Goal: Task Accomplishment & Management: Use online tool/utility

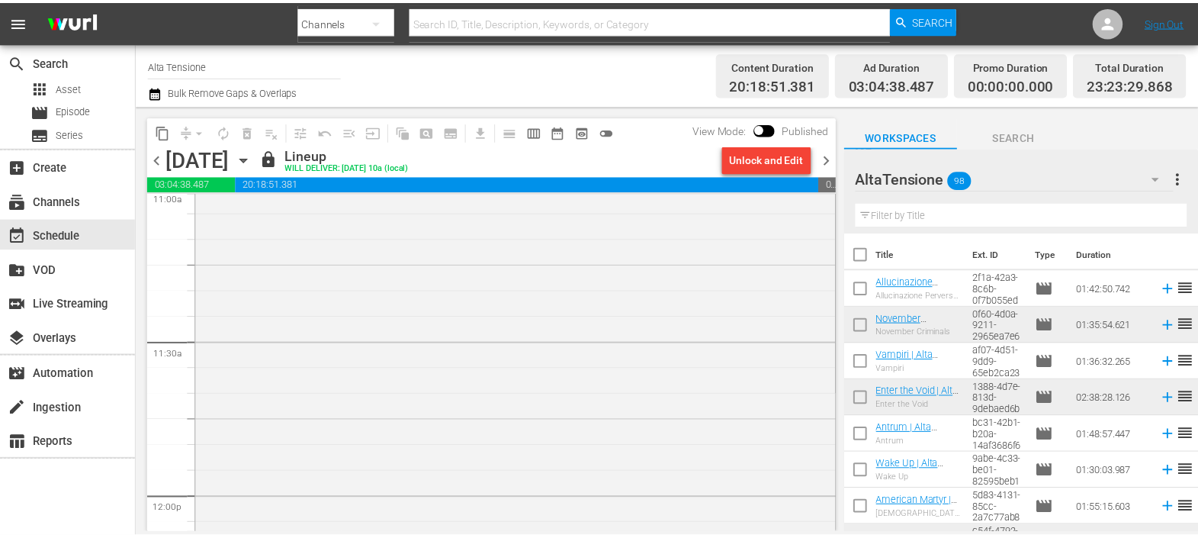
scroll to position [3432, 0]
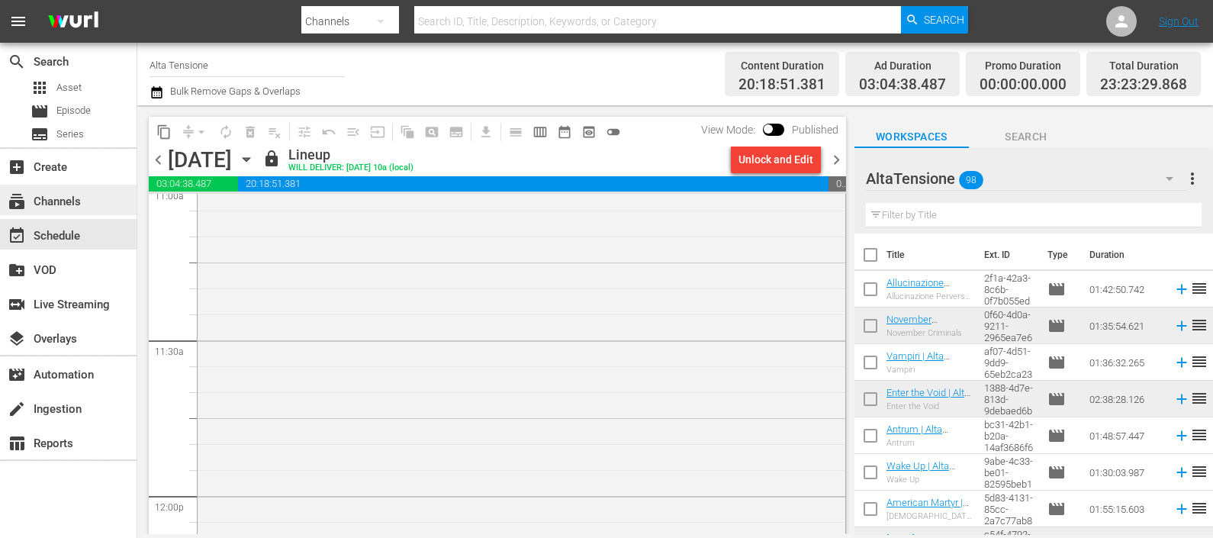
click at [63, 198] on div "subscriptions Channels" at bounding box center [42, 199] width 85 height 14
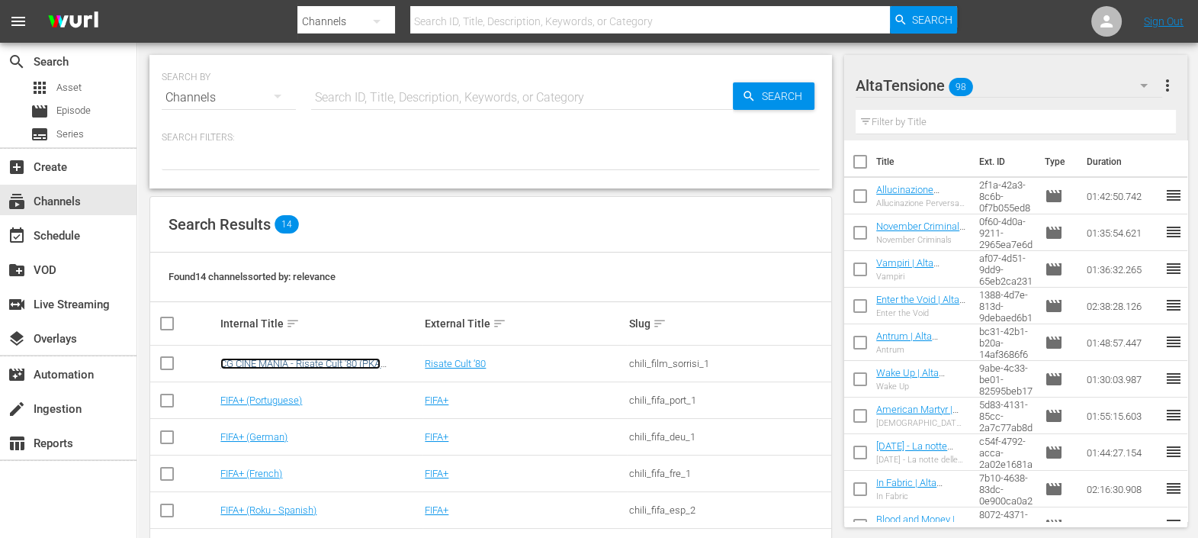
click at [326, 362] on link "CG CINE MANIA - Risate Cult '80 (PKA [PERSON_NAME] – Noi siamo angeli)" at bounding box center [300, 369] width 160 height 23
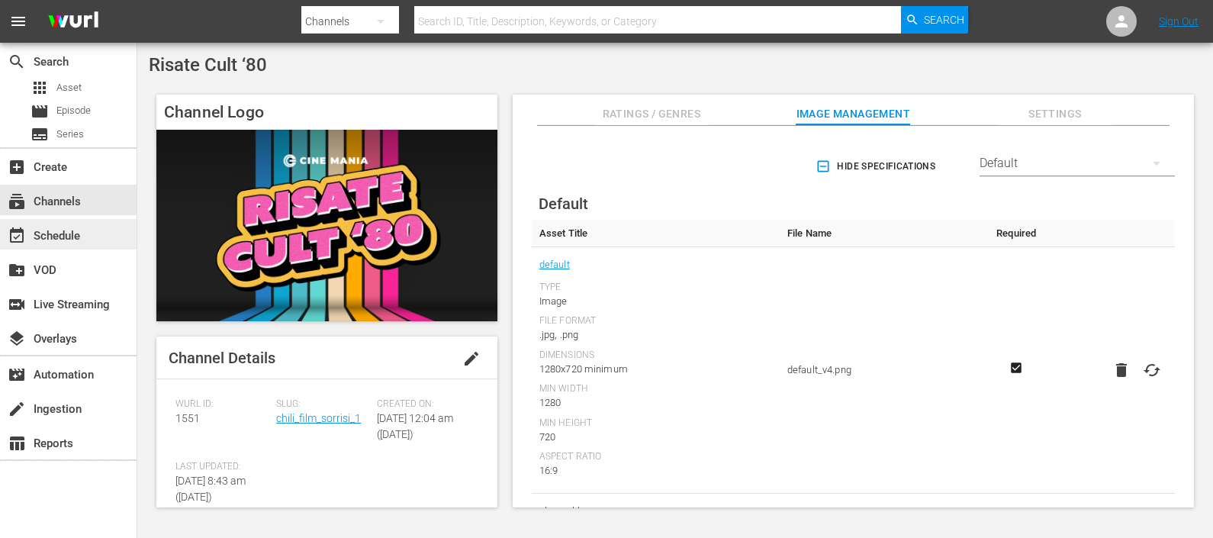
click at [57, 240] on div "event_available Schedule" at bounding box center [42, 234] width 85 height 14
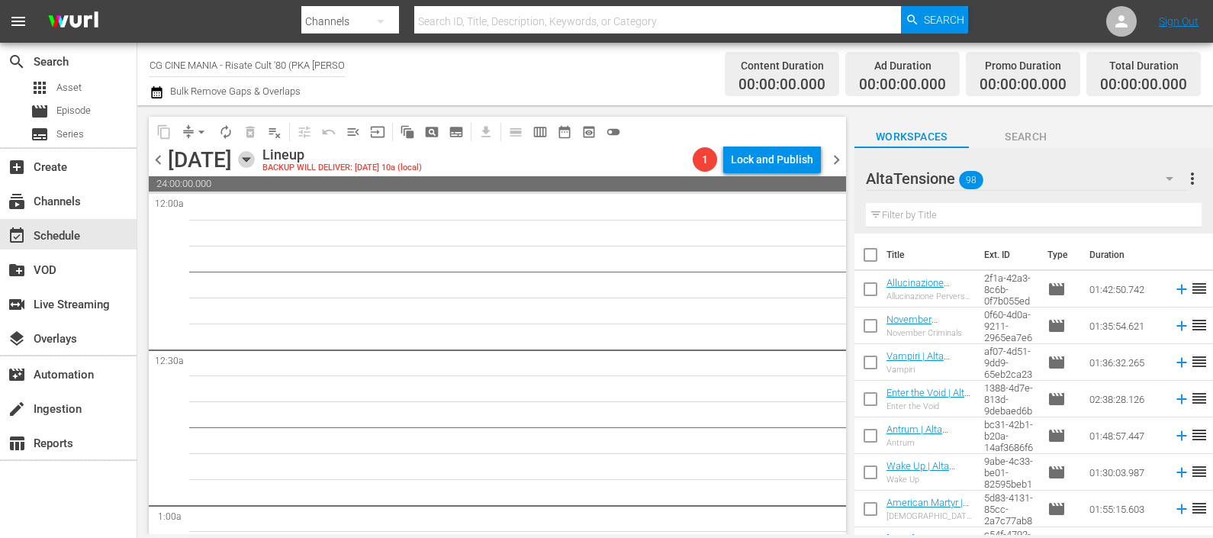
click at [255, 161] on icon "button" at bounding box center [246, 159] width 17 height 17
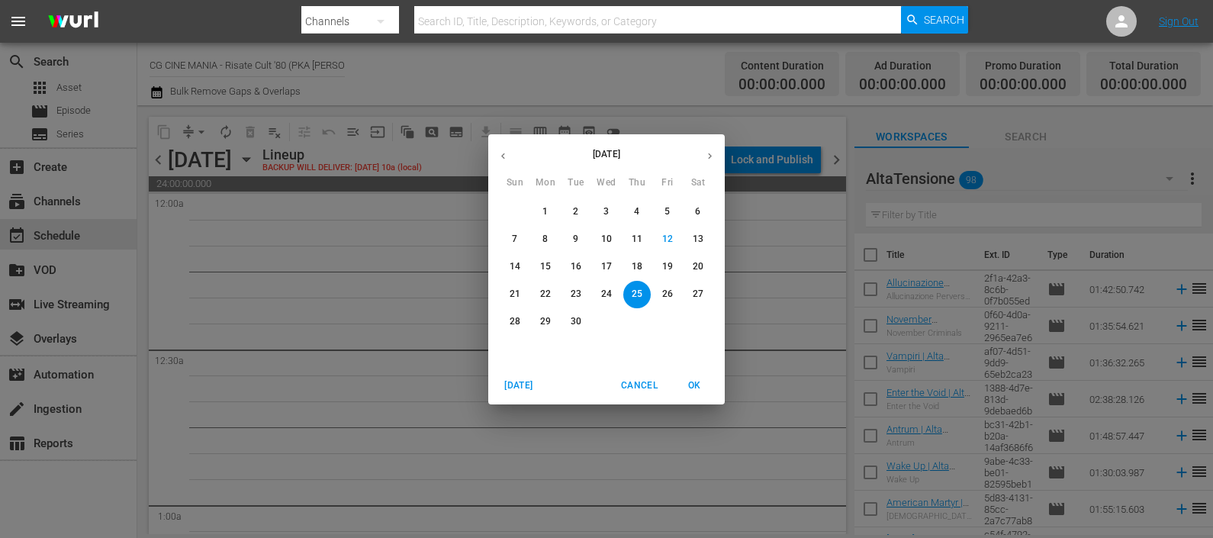
click at [667, 237] on p "12" at bounding box center [667, 239] width 11 height 13
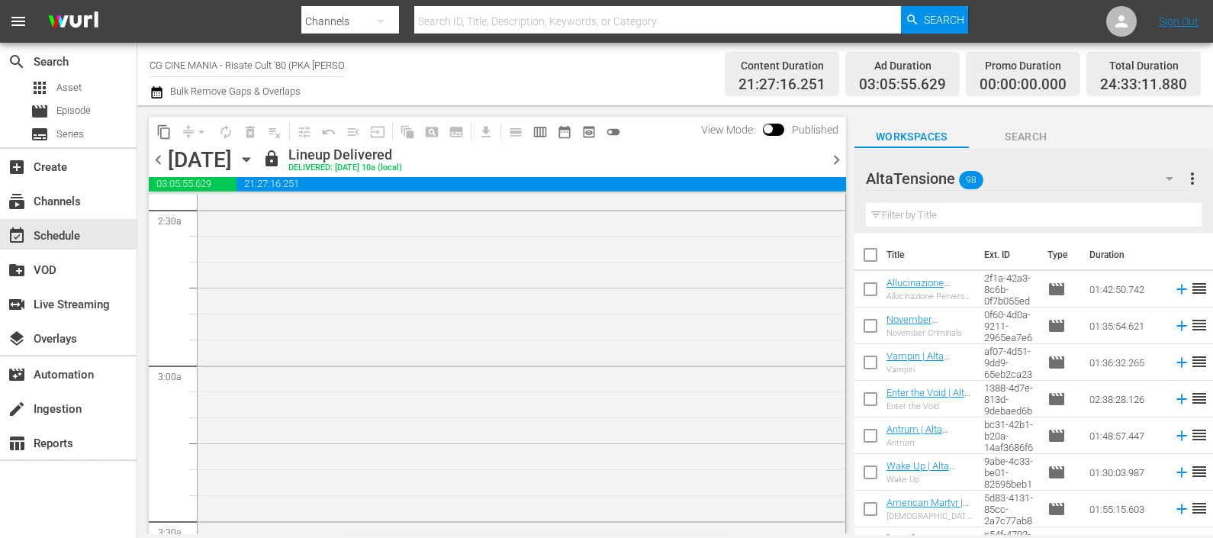
click at [838, 159] on span "chevron_right" at bounding box center [836, 159] width 19 height 19
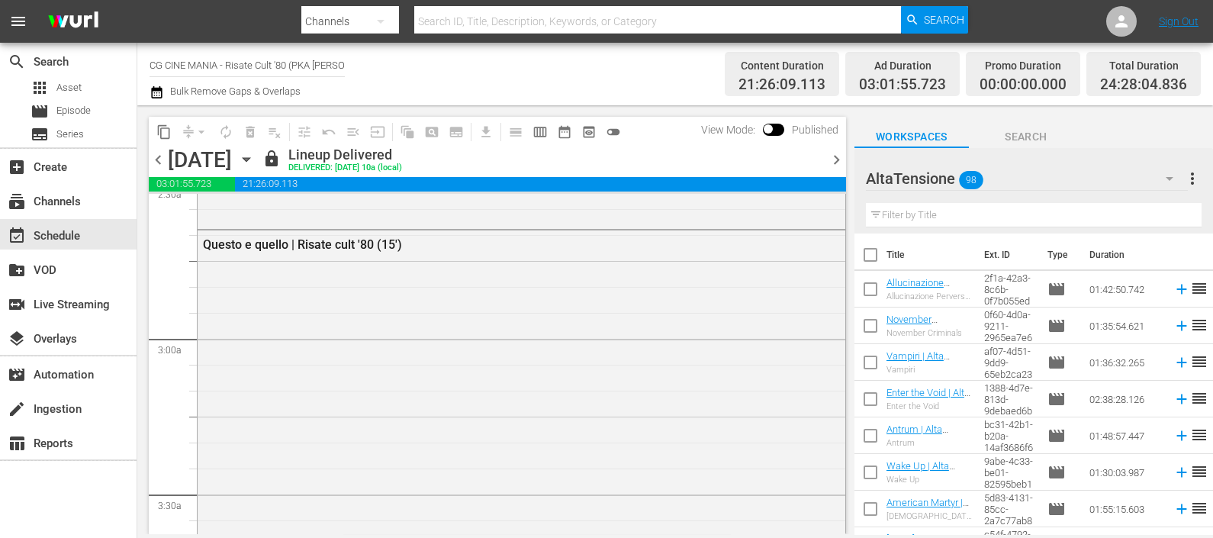
scroll to position [762, 0]
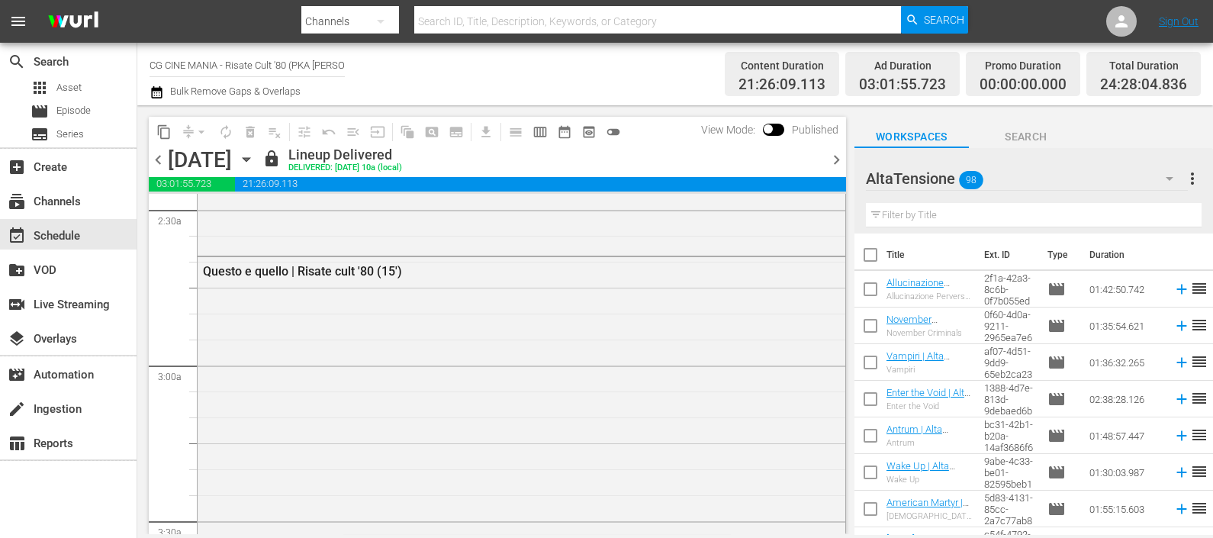
click at [838, 159] on span "chevron_right" at bounding box center [836, 159] width 19 height 19
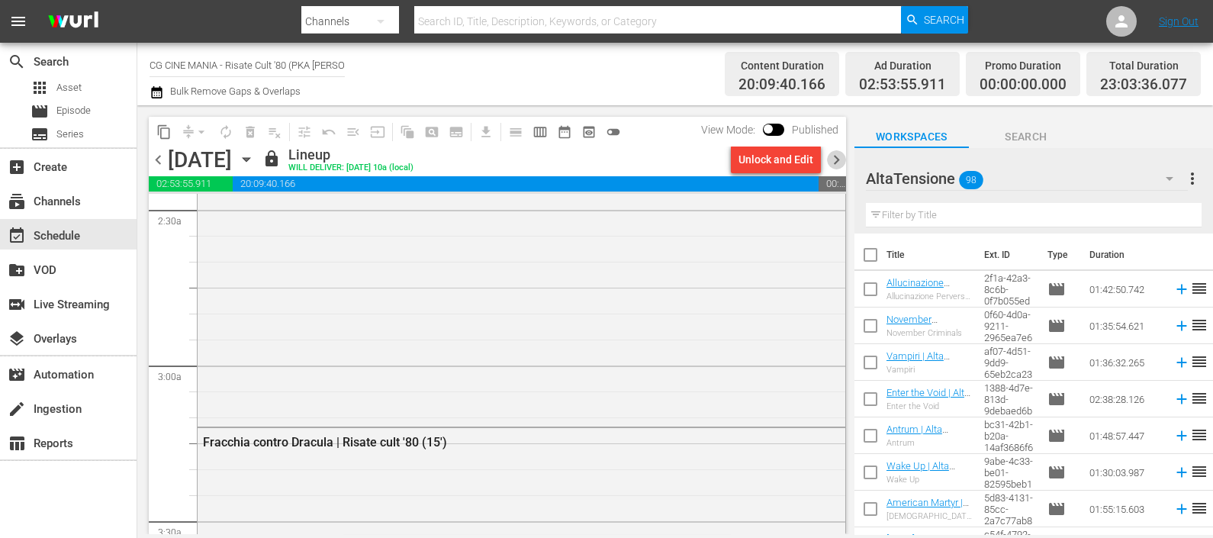
click at [844, 161] on span "chevron_right" at bounding box center [836, 159] width 19 height 19
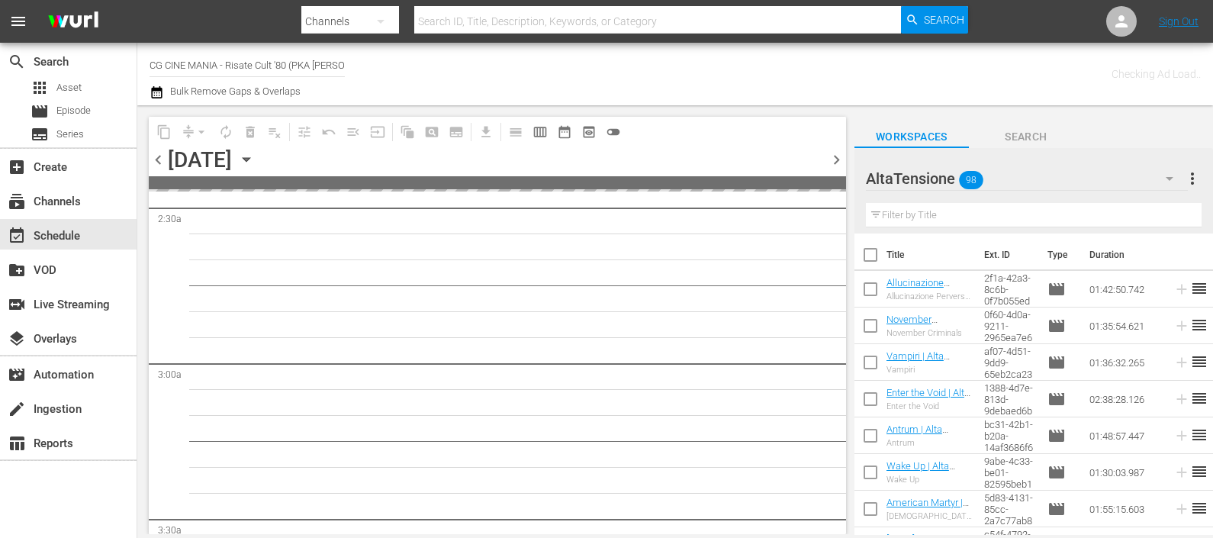
scroll to position [789, 0]
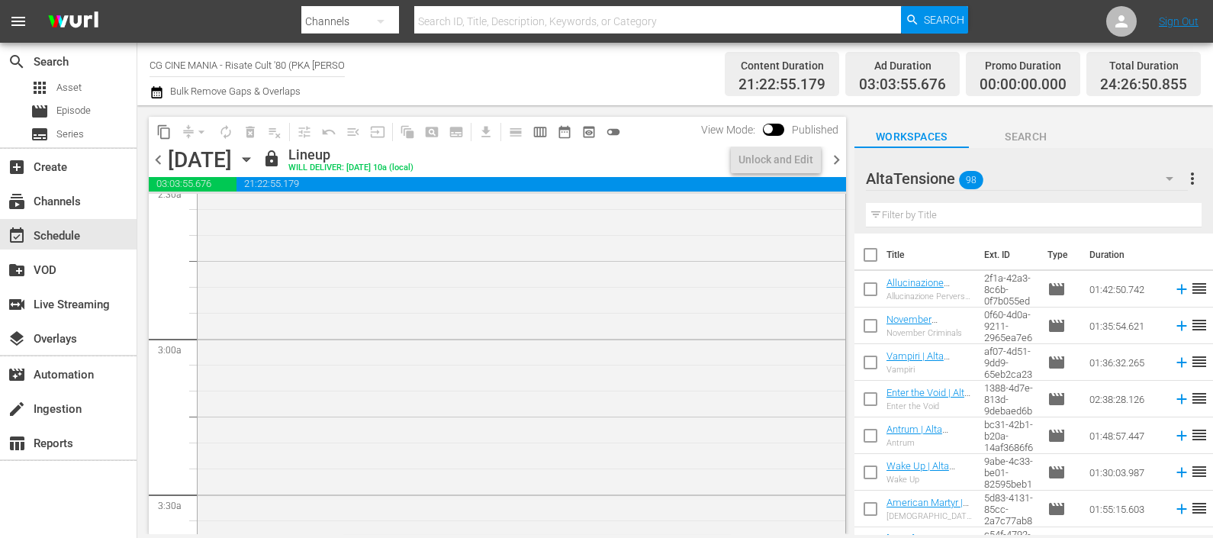
click at [838, 162] on span "chevron_right" at bounding box center [836, 159] width 19 height 19
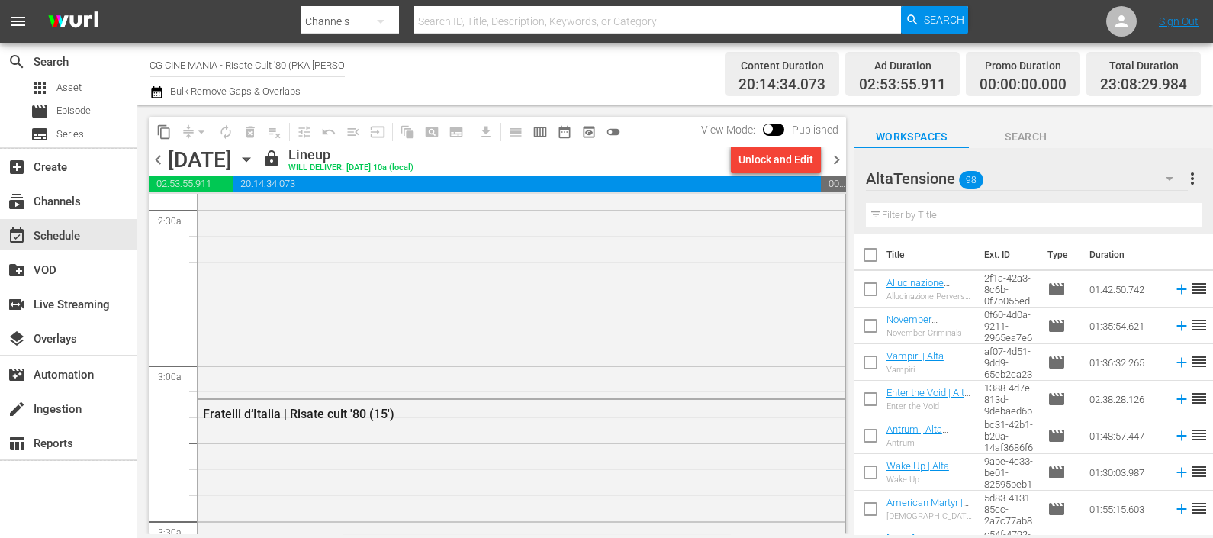
click at [838, 166] on span "chevron_right" at bounding box center [836, 159] width 19 height 19
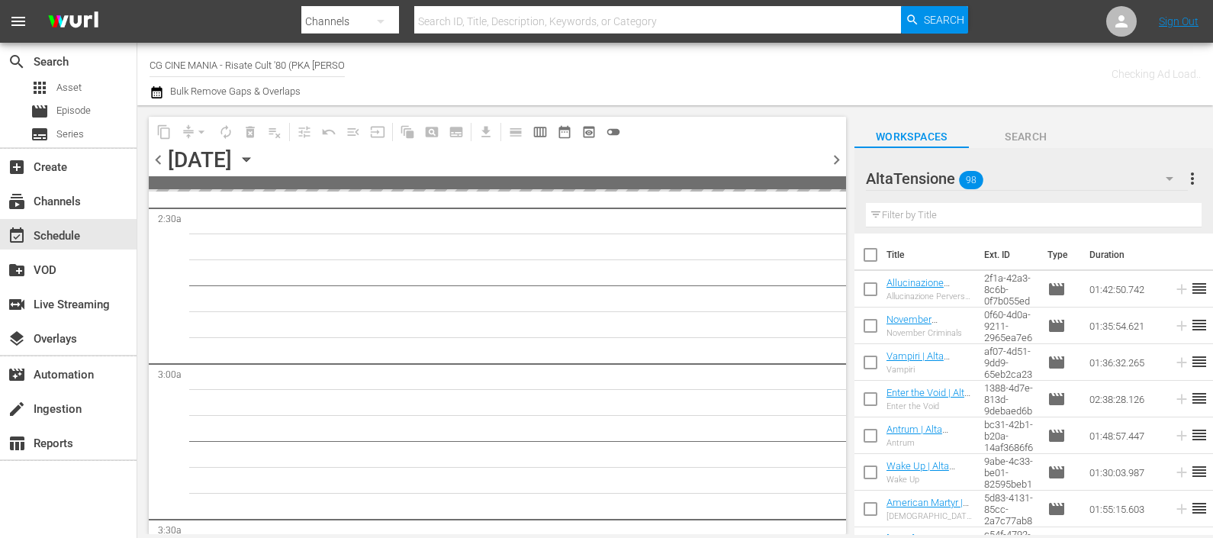
scroll to position [789, 0]
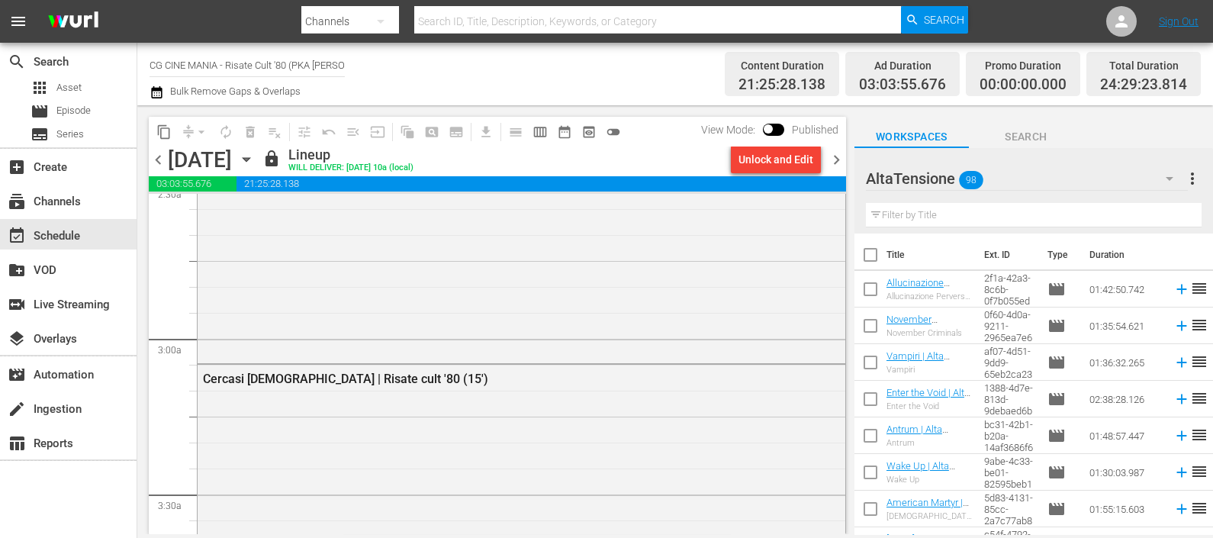
click at [833, 157] on span "chevron_right" at bounding box center [836, 159] width 19 height 19
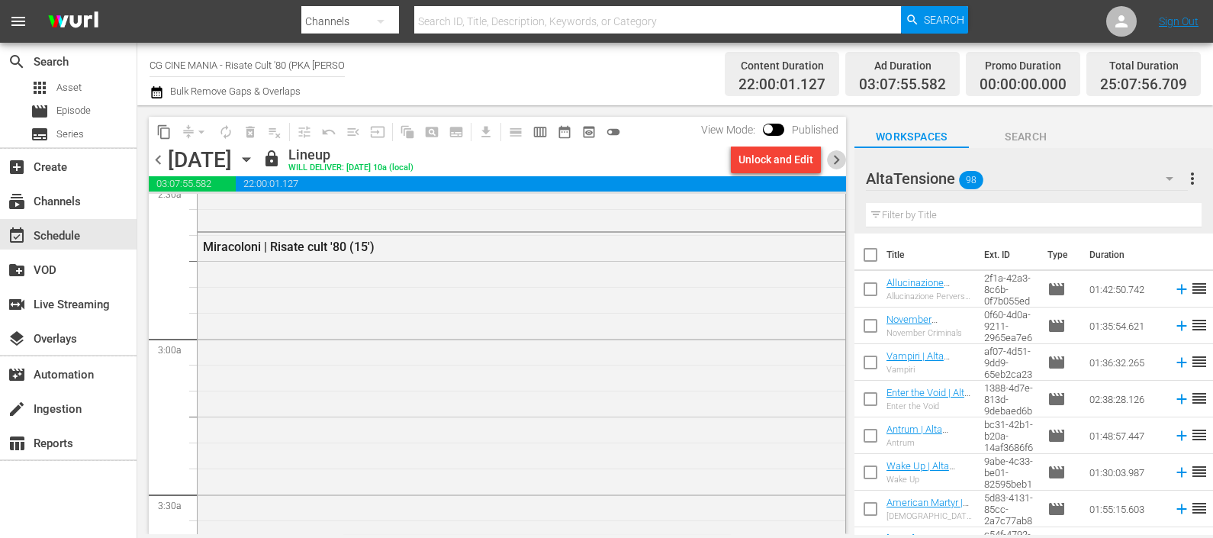
click at [833, 157] on span "chevron_right" at bounding box center [836, 159] width 19 height 19
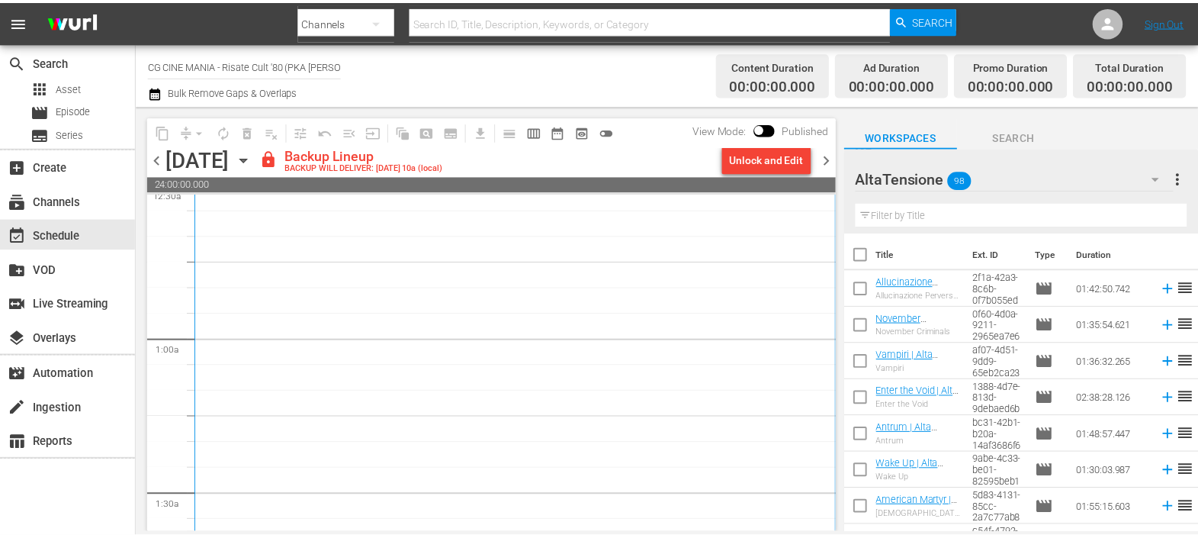
scroll to position [286, 0]
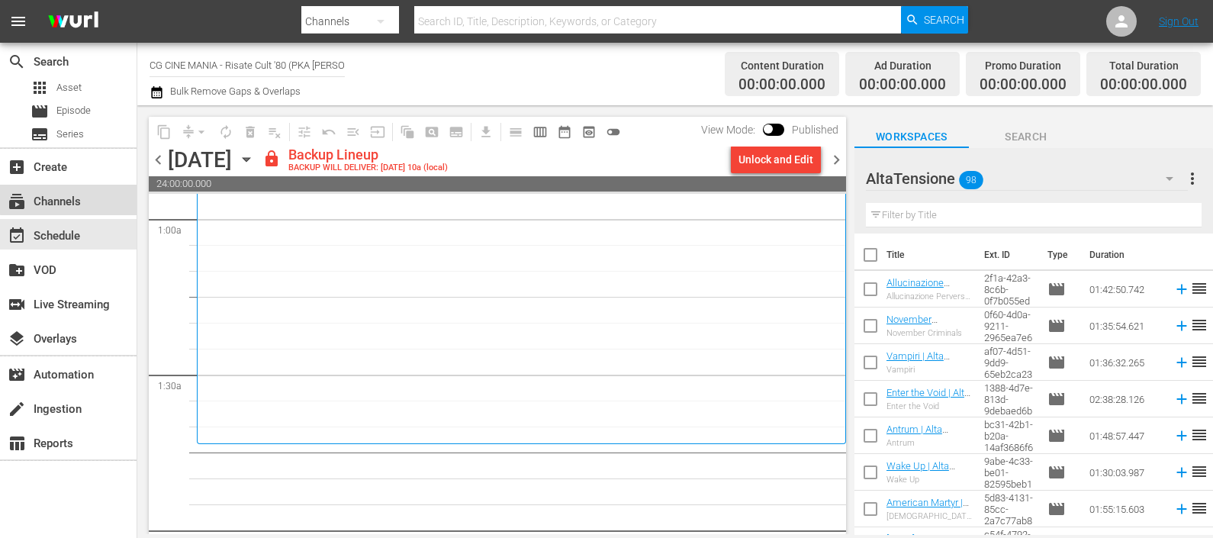
click at [84, 193] on div "subscriptions Channels" at bounding box center [42, 199] width 85 height 14
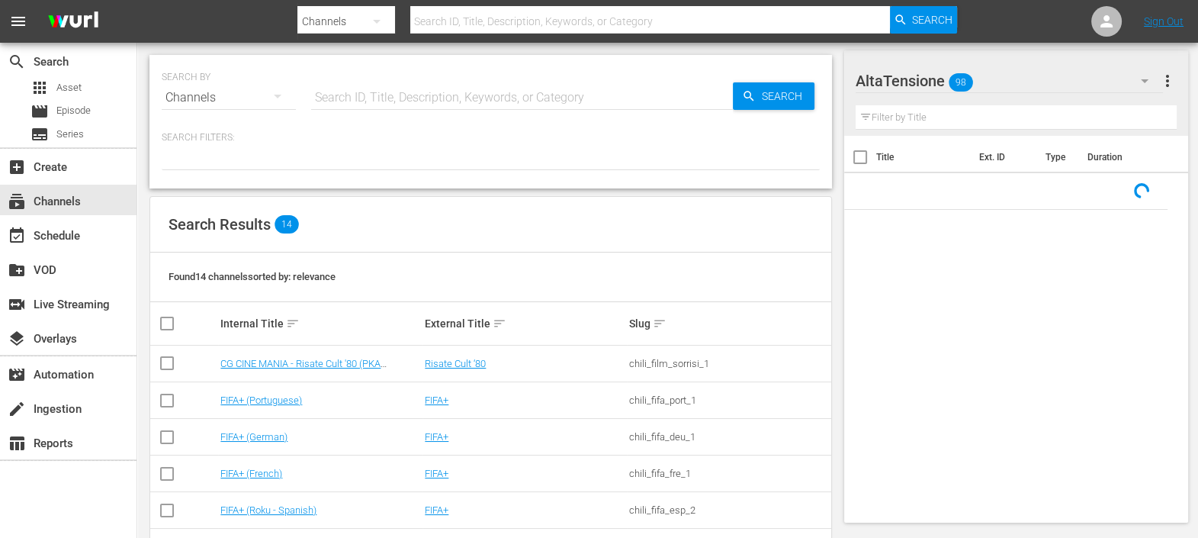
scroll to position [348, 0]
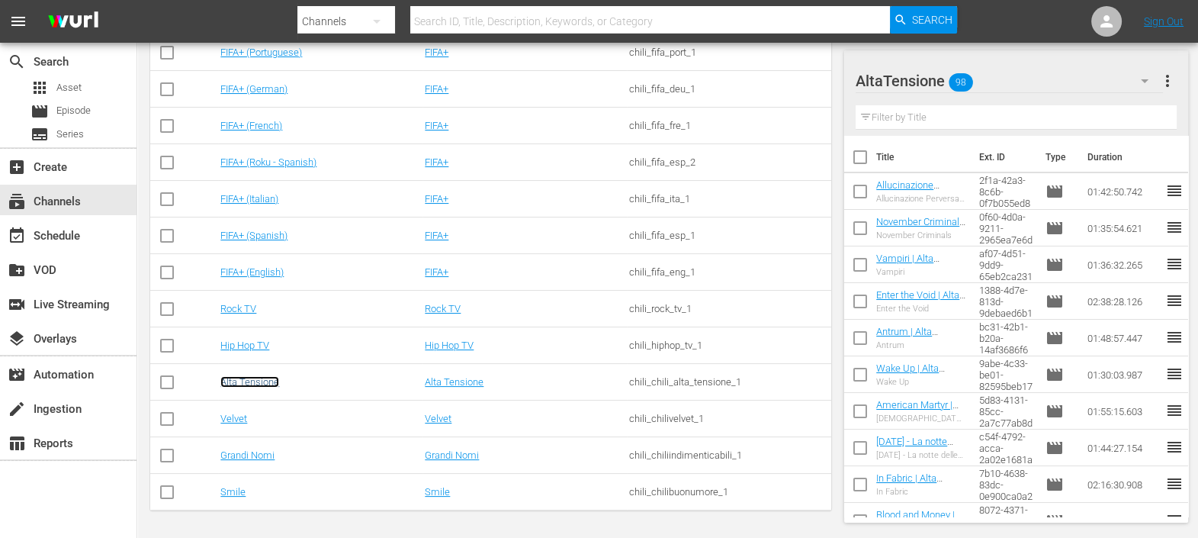
click at [244, 385] on link "Alta Tensione" at bounding box center [249, 381] width 59 height 11
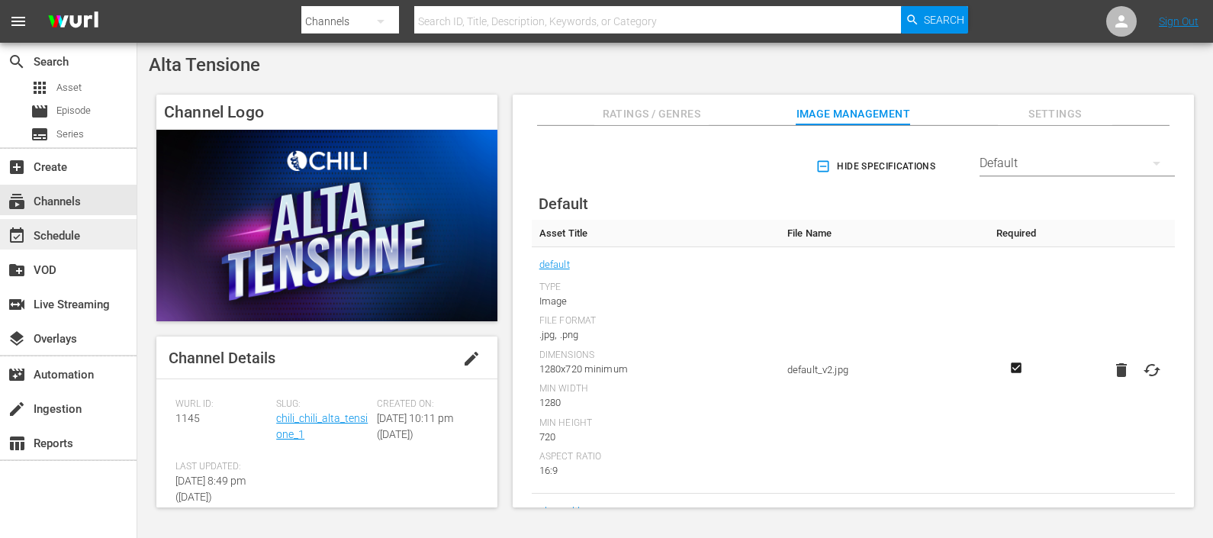
click at [50, 229] on div "event_available Schedule" at bounding box center [42, 234] width 85 height 14
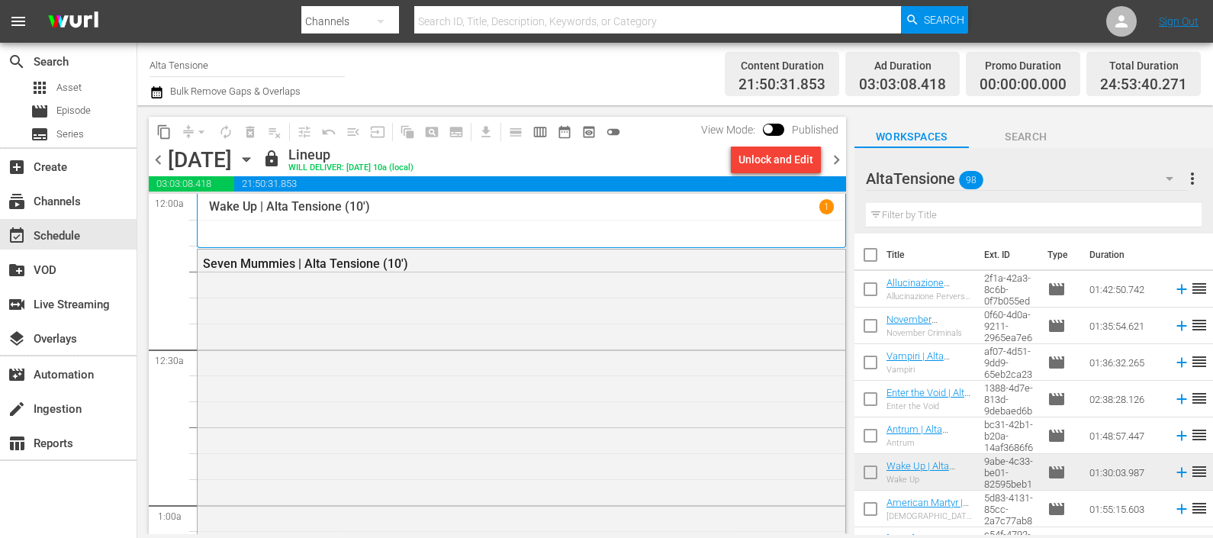
click at [150, 89] on icon "button" at bounding box center [157, 92] width 14 height 18
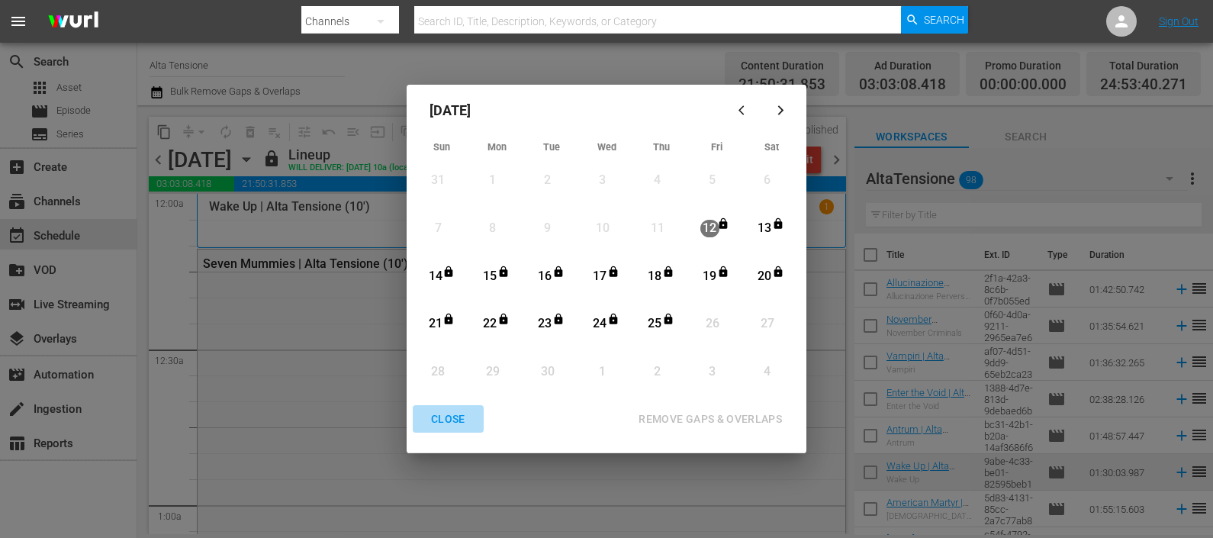
click at [439, 416] on div "CLOSE" at bounding box center [448, 419] width 59 height 19
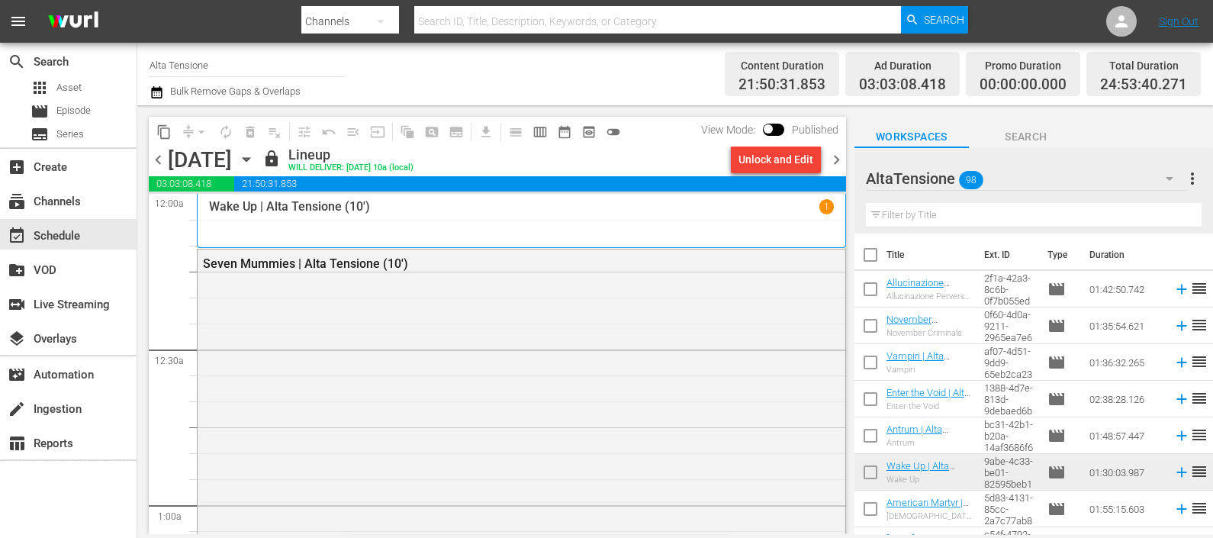
click at [255, 157] on icon "button" at bounding box center [246, 159] width 17 height 17
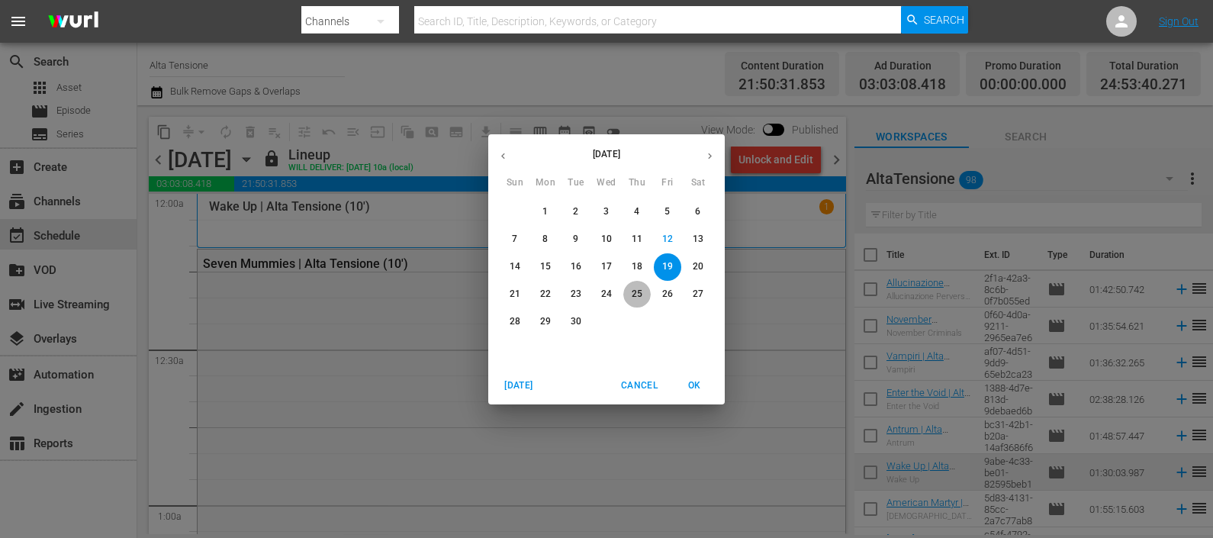
click at [638, 285] on button "25" at bounding box center [636, 294] width 27 height 27
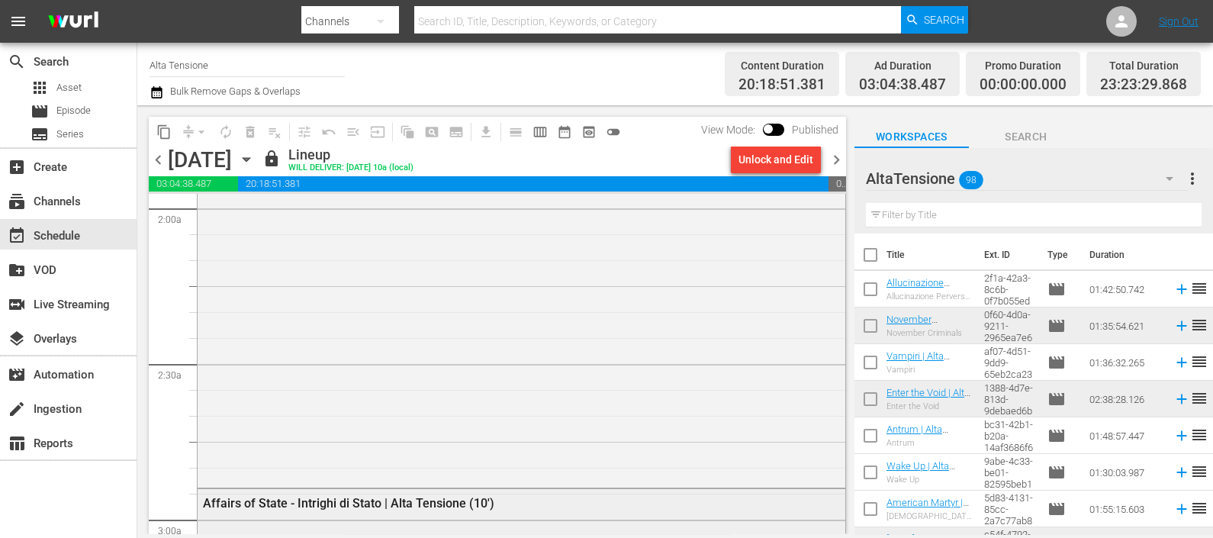
scroll to position [953, 0]
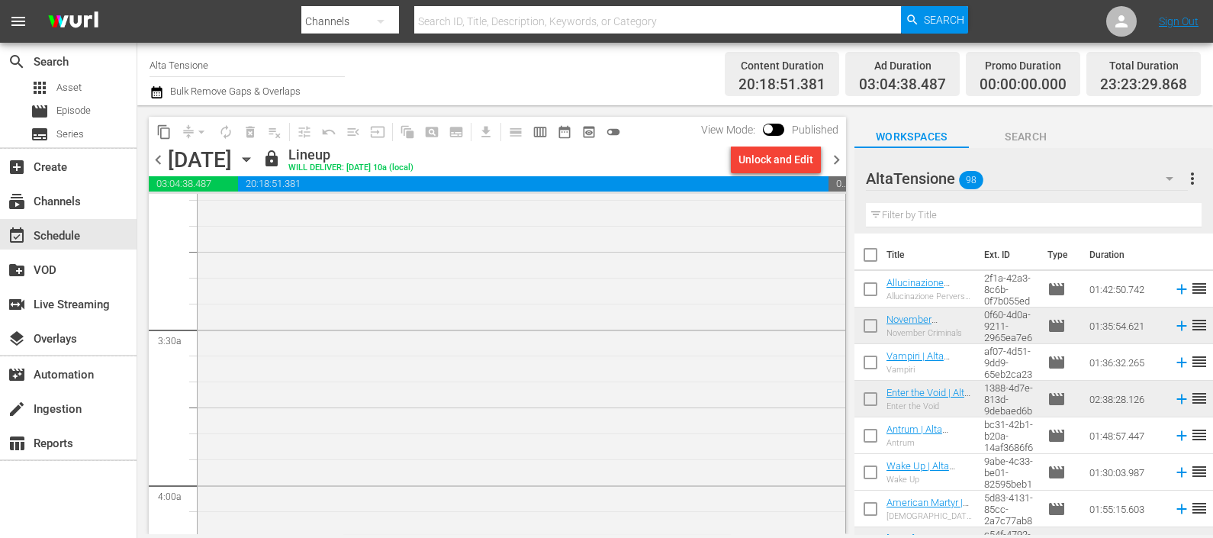
click at [831, 165] on span "chevron_right" at bounding box center [836, 159] width 19 height 19
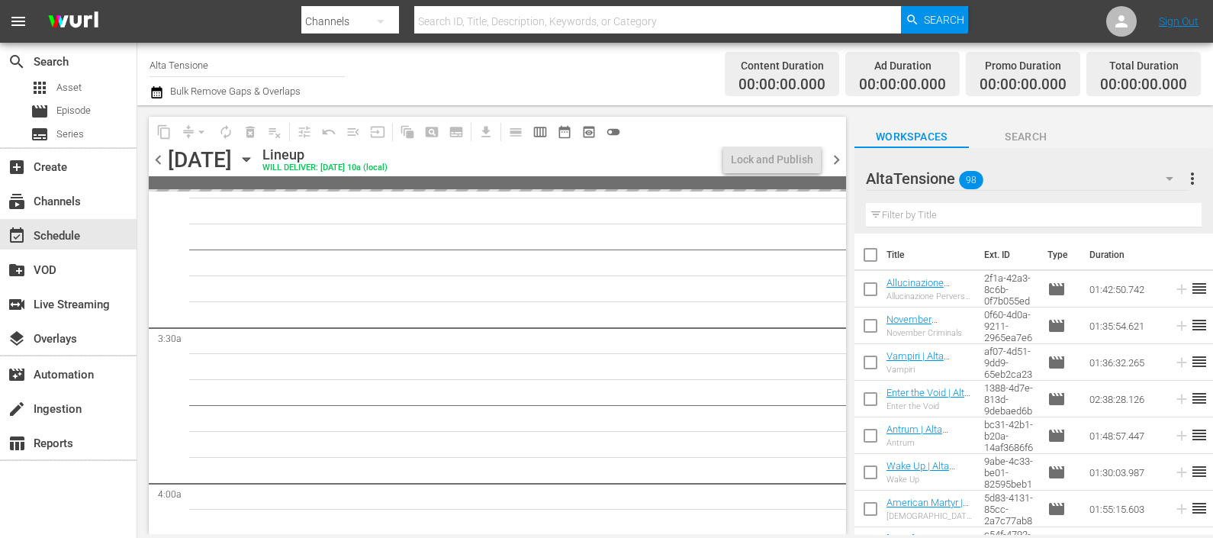
scroll to position [927, 0]
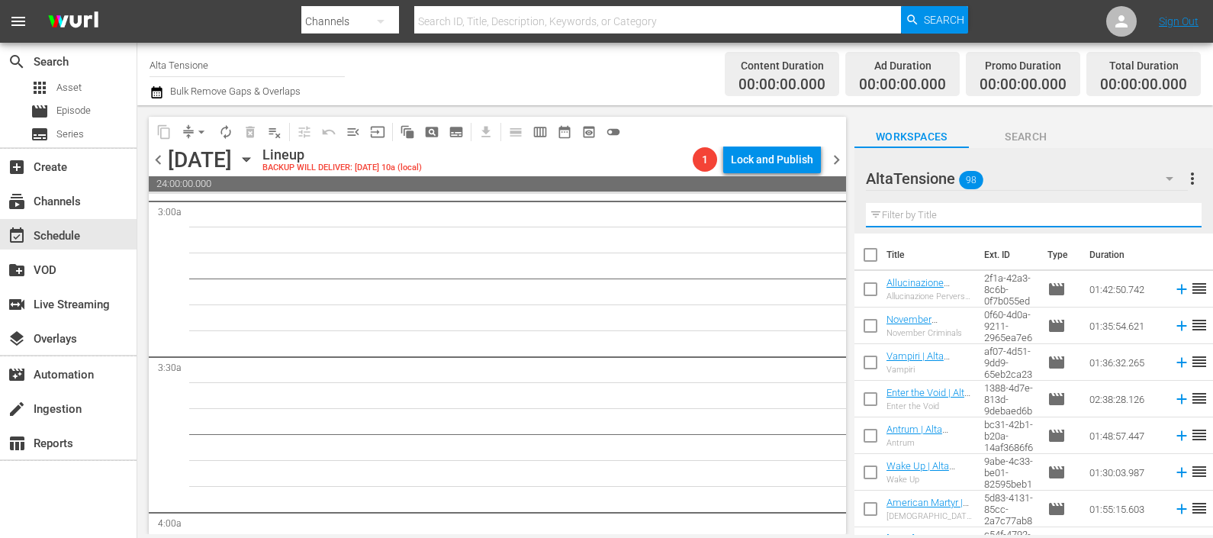
click at [981, 217] on input "text" at bounding box center [1034, 215] width 336 height 24
click at [1173, 288] on icon at bounding box center [1181, 289] width 17 height 17
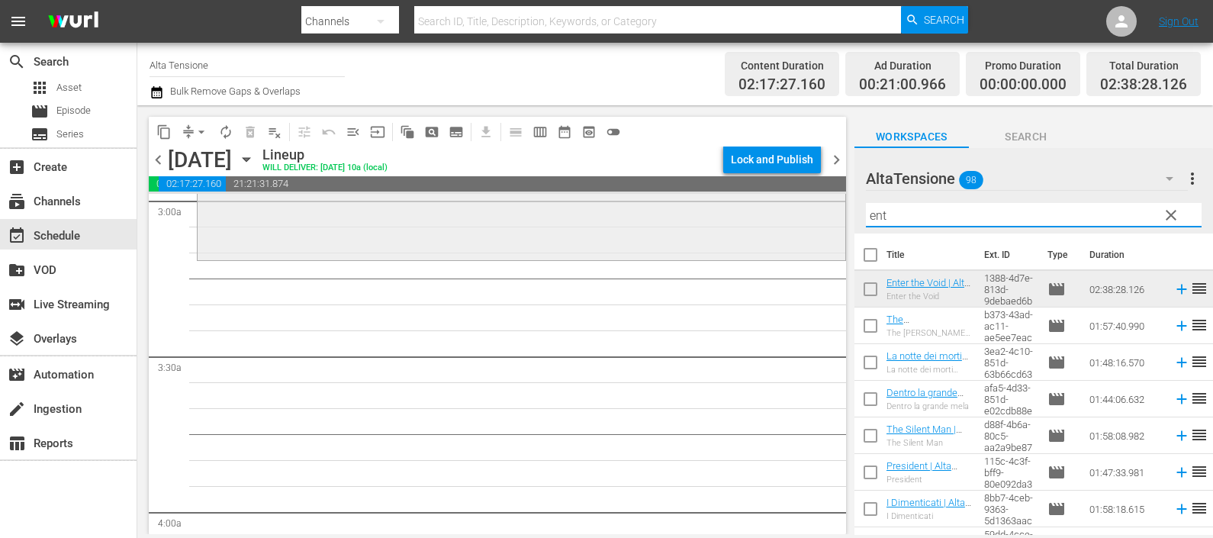
drag, startPoint x: 901, startPoint y: 210, endPoint x: 808, endPoint y: 199, distance: 93.7
click at [812, 202] on div "content_copy compress arrow_drop_down autorenew_outlined delete_forever_outline…" at bounding box center [675, 319] width 1076 height 429
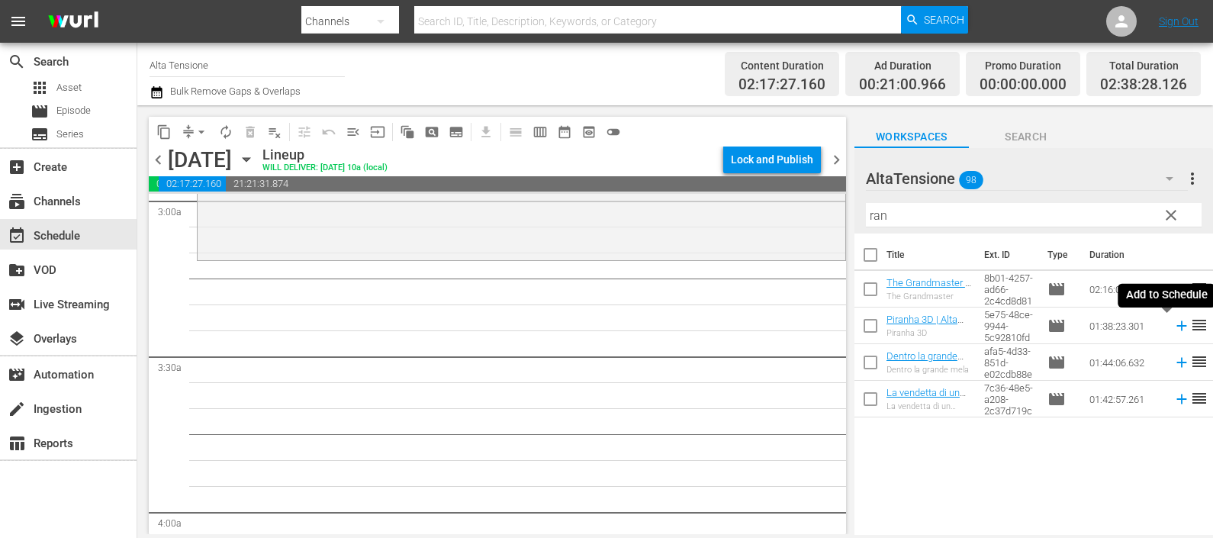
click at [1176, 325] on icon at bounding box center [1181, 326] width 10 height 10
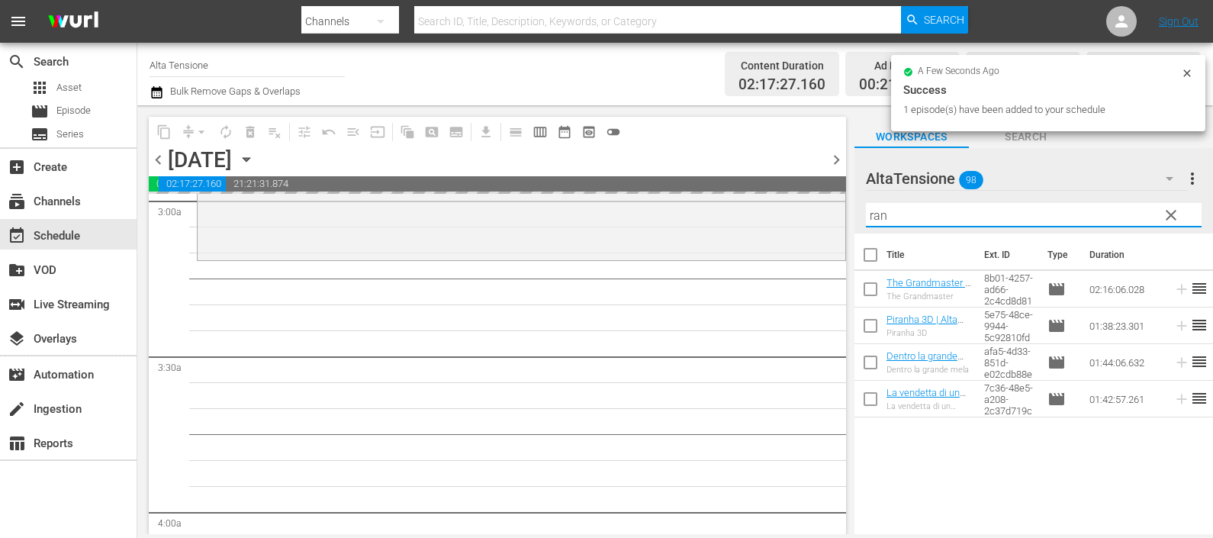
click at [826, 205] on div "content_copy compress arrow_drop_down autorenew_outlined delete_forever_outline…" at bounding box center [675, 319] width 1076 height 429
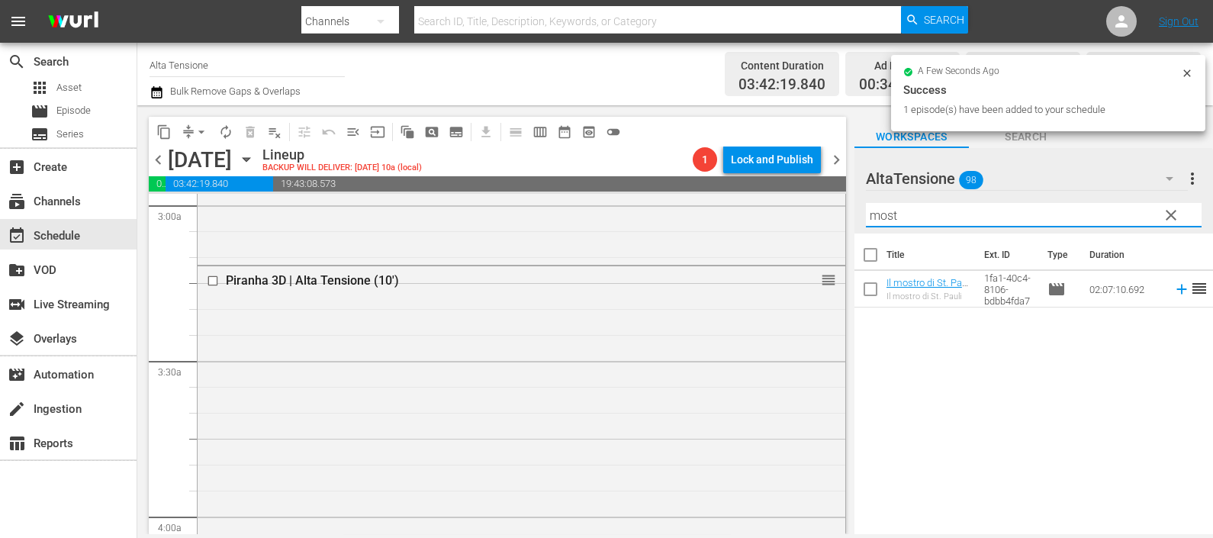
click at [1173, 287] on icon at bounding box center [1181, 289] width 17 height 17
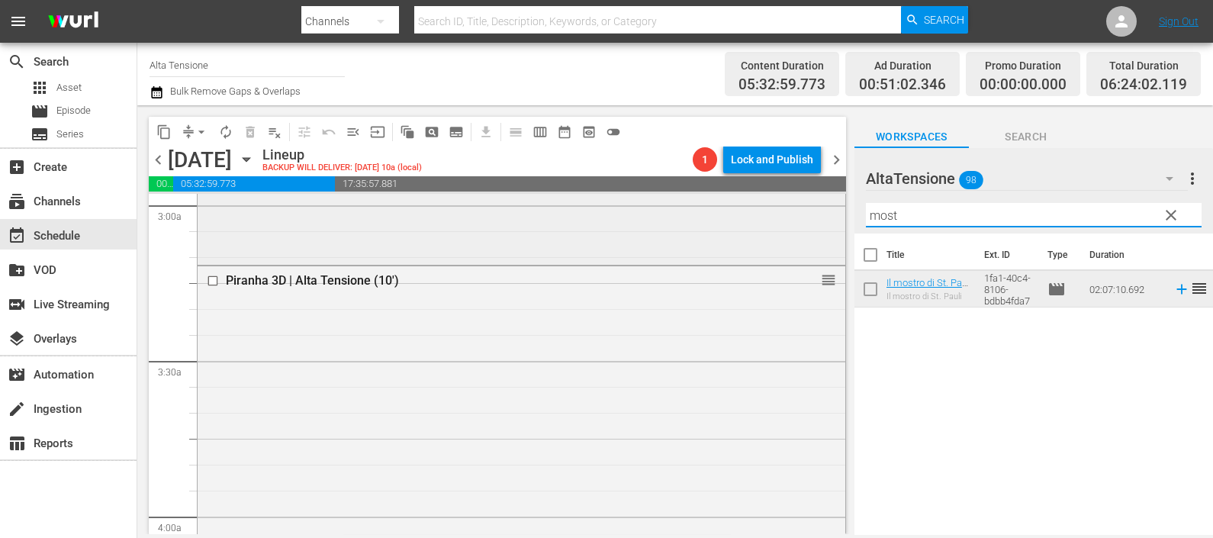
drag, startPoint x: 933, startPoint y: 210, endPoint x: 809, endPoint y: 206, distance: 124.4
click at [809, 206] on div "content_copy compress arrow_drop_down autorenew_outlined delete_forever_outline…" at bounding box center [675, 319] width 1076 height 429
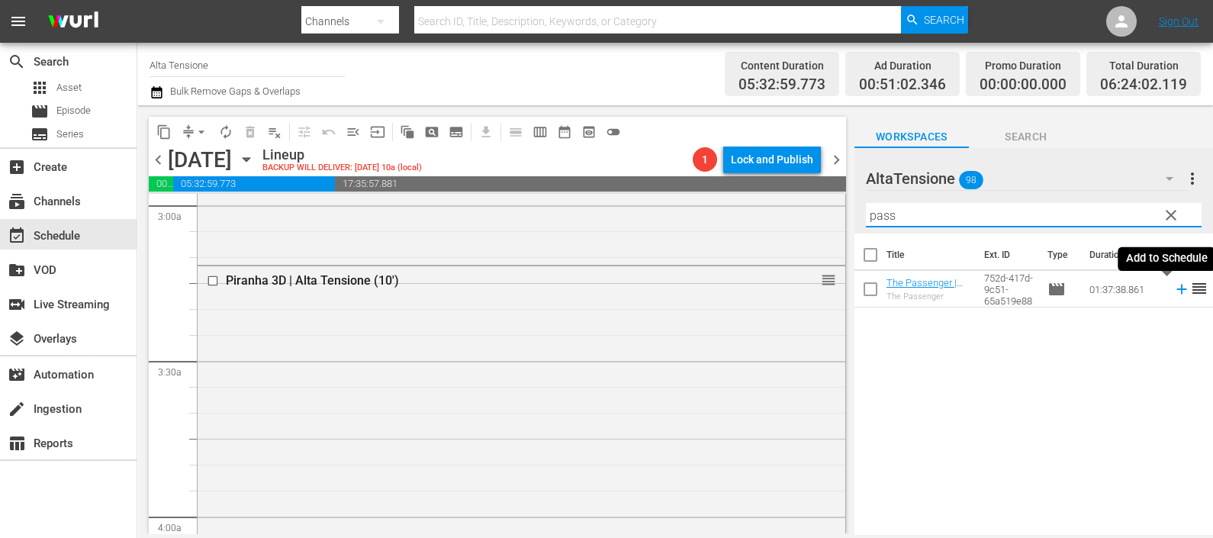
drag, startPoint x: 1167, startPoint y: 292, endPoint x: 1146, endPoint y: 305, distance: 24.3
click at [1173, 293] on icon at bounding box center [1181, 289] width 17 height 17
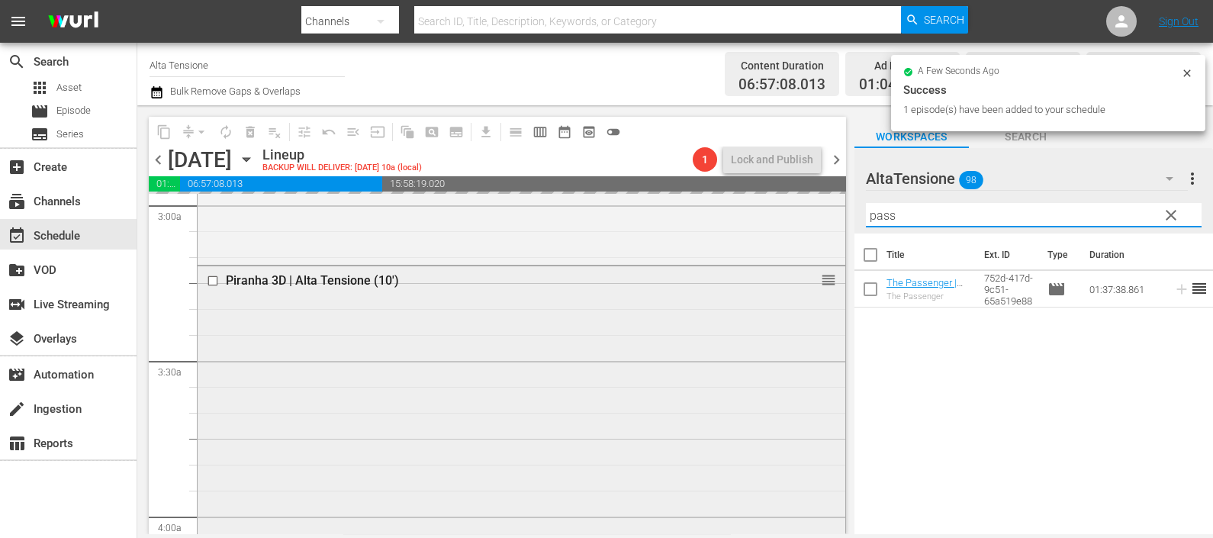
drag, startPoint x: 918, startPoint y: 221, endPoint x: 639, endPoint y: 352, distance: 308.1
click at [821, 236] on div "content_copy compress arrow_drop_down autorenew_outlined delete_forever_outline…" at bounding box center [675, 319] width 1076 height 429
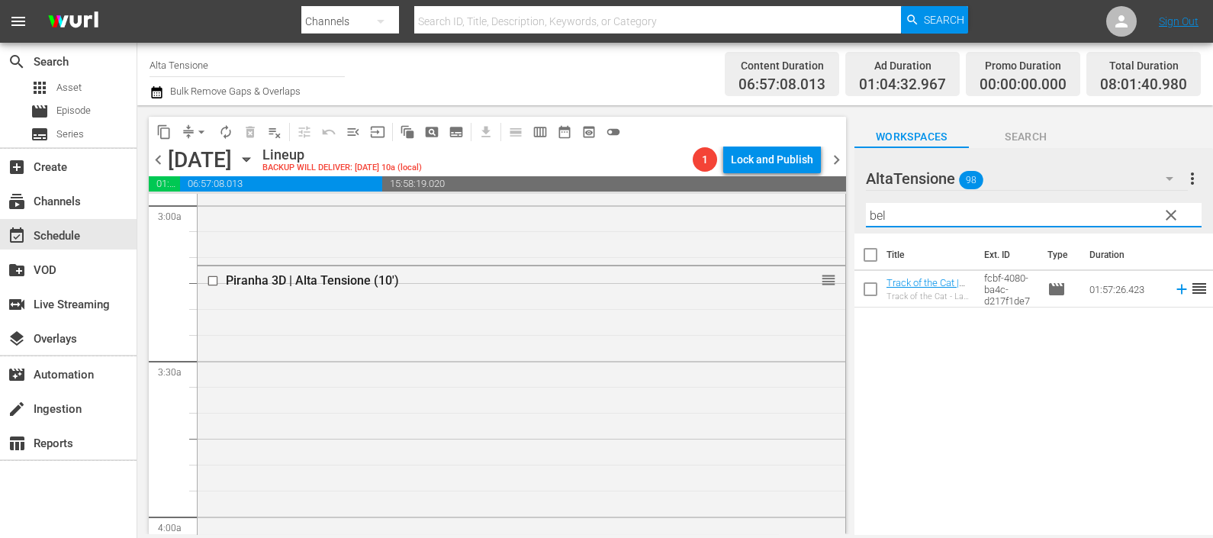
click at [1176, 288] on icon at bounding box center [1181, 290] width 10 height 10
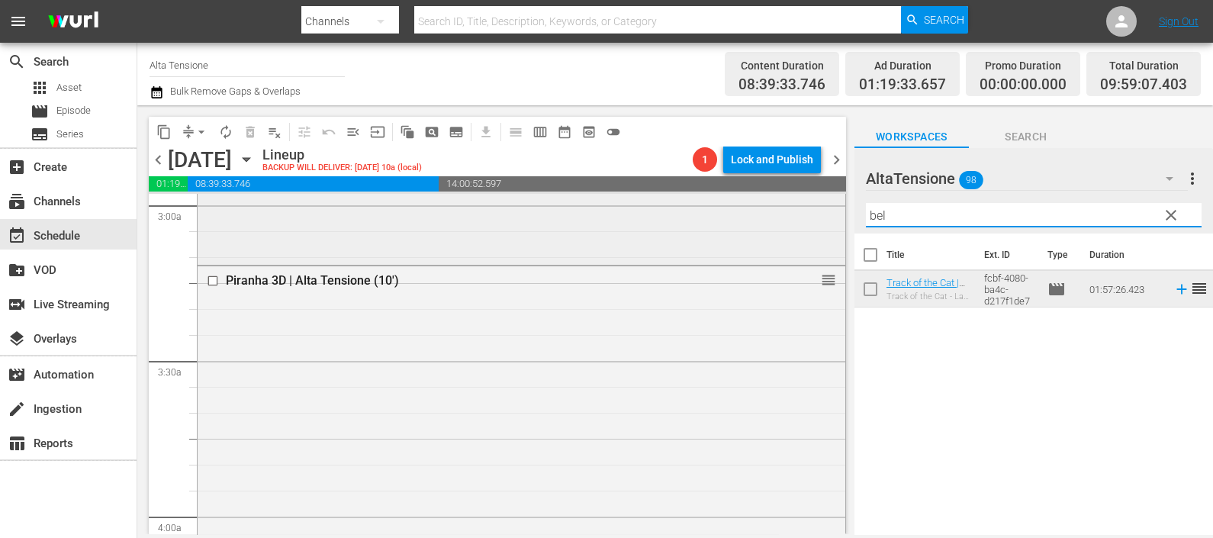
drag, startPoint x: 892, startPoint y: 214, endPoint x: 818, endPoint y: 226, distance: 75.0
click at [818, 226] on div "content_copy compress arrow_drop_down autorenew_outlined delete_forever_outline…" at bounding box center [675, 319] width 1076 height 429
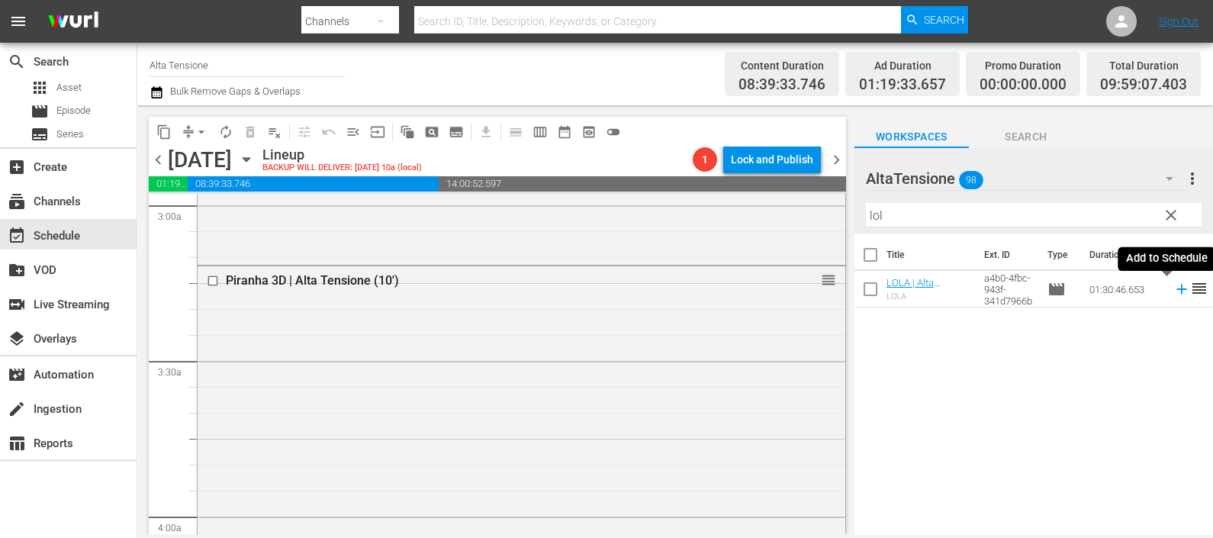
click at [1173, 292] on icon at bounding box center [1181, 289] width 17 height 17
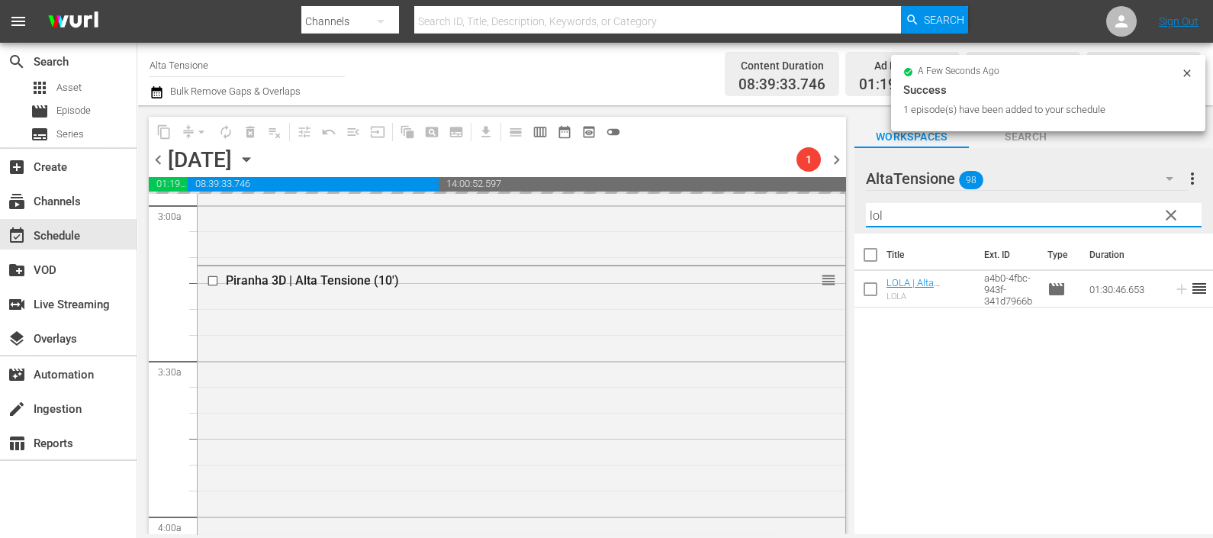
drag, startPoint x: 936, startPoint y: 218, endPoint x: 851, endPoint y: 214, distance: 84.8
click at [852, 215] on div "content_copy compress arrow_drop_down autorenew_outlined delete_forever_outline…" at bounding box center [675, 319] width 1076 height 429
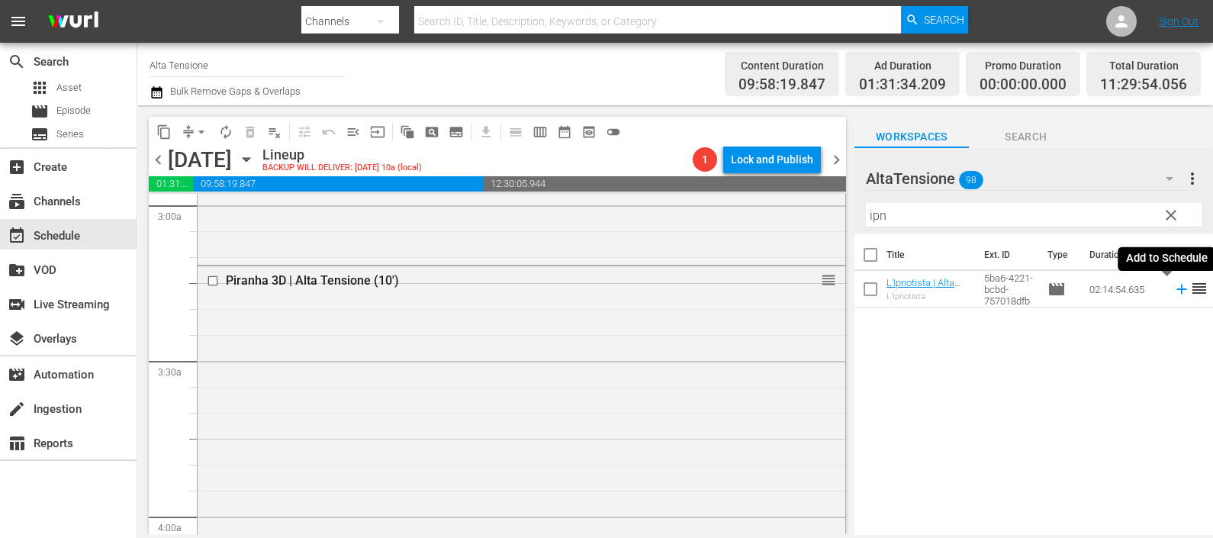
click at [1176, 289] on icon at bounding box center [1181, 290] width 10 height 10
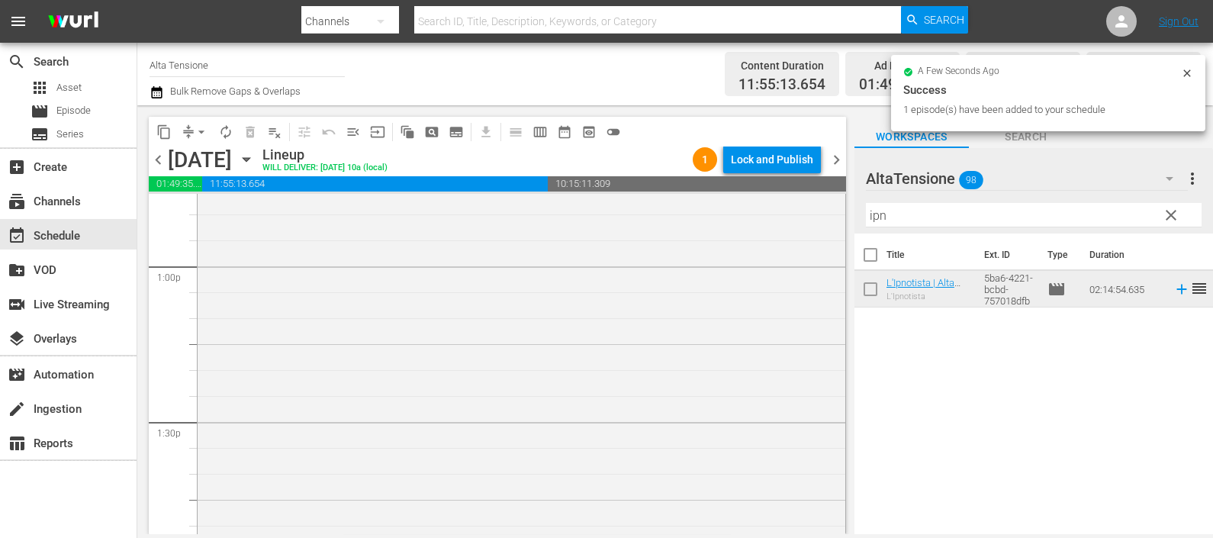
scroll to position [4450, 0]
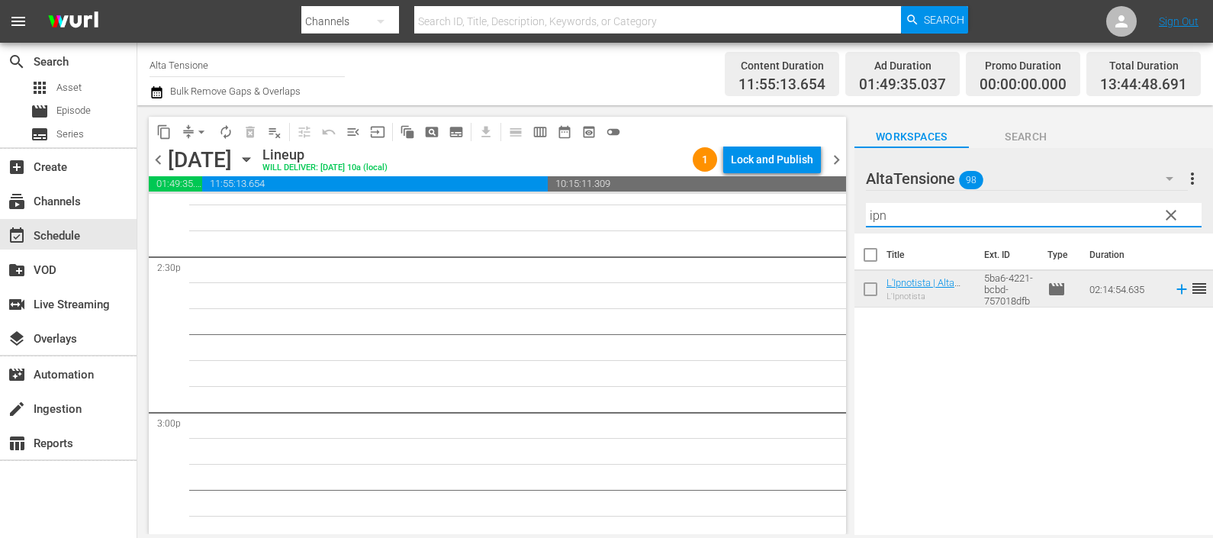
drag, startPoint x: 912, startPoint y: 205, endPoint x: 835, endPoint y: 207, distance: 76.3
click at [837, 209] on div "content_copy compress arrow_drop_down autorenew_outlined delete_forever_outline…" at bounding box center [675, 319] width 1076 height 429
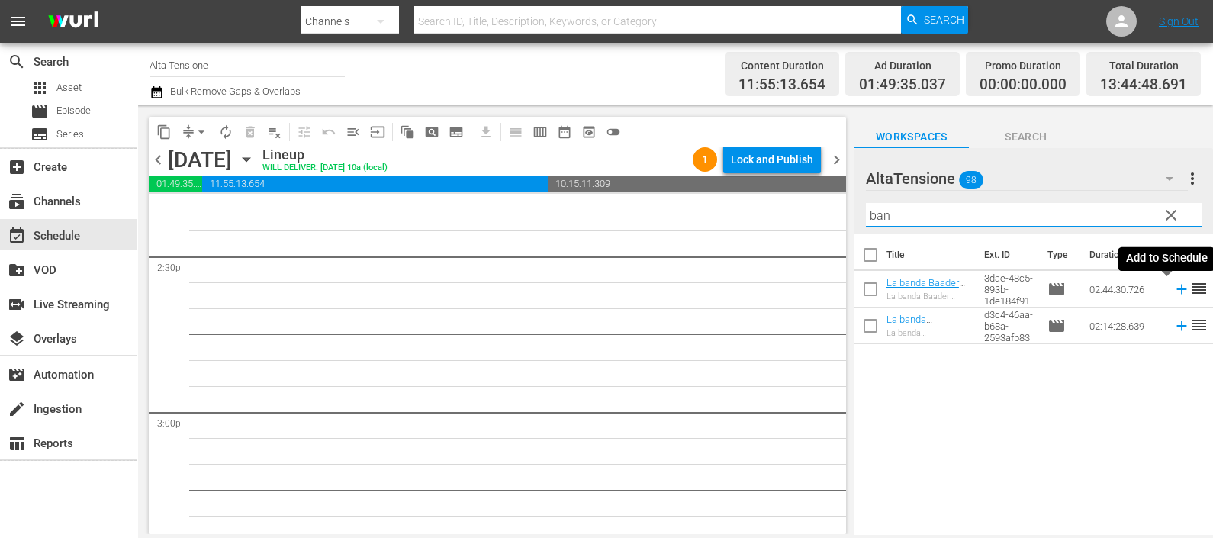
drag, startPoint x: 1164, startPoint y: 286, endPoint x: 1156, endPoint y: 285, distance: 7.8
click at [1173, 287] on icon at bounding box center [1181, 289] width 17 height 17
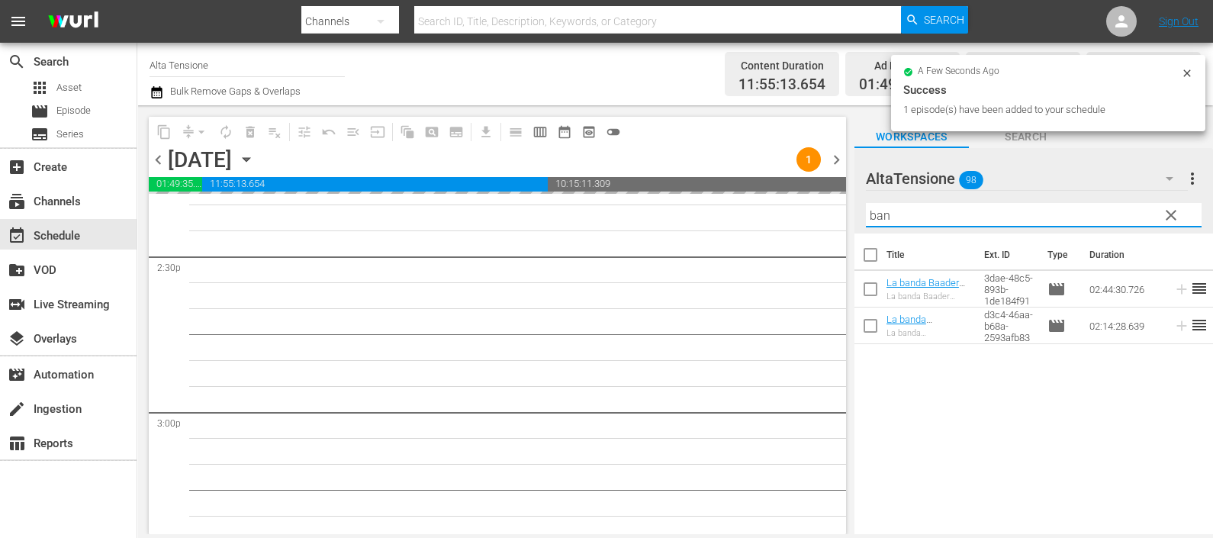
drag, startPoint x: 855, startPoint y: 204, endPoint x: 844, endPoint y: 204, distance: 11.4
click at [842, 204] on div "content_copy compress arrow_drop_down autorenew_outlined delete_forever_outline…" at bounding box center [675, 319] width 1076 height 429
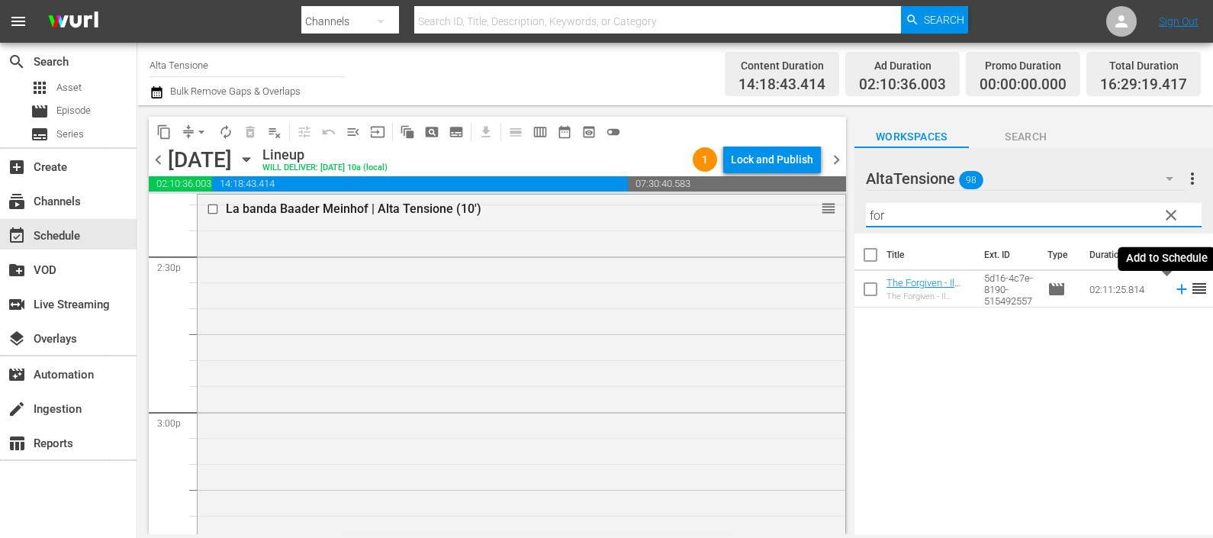
click at [1173, 290] on icon at bounding box center [1181, 289] width 17 height 17
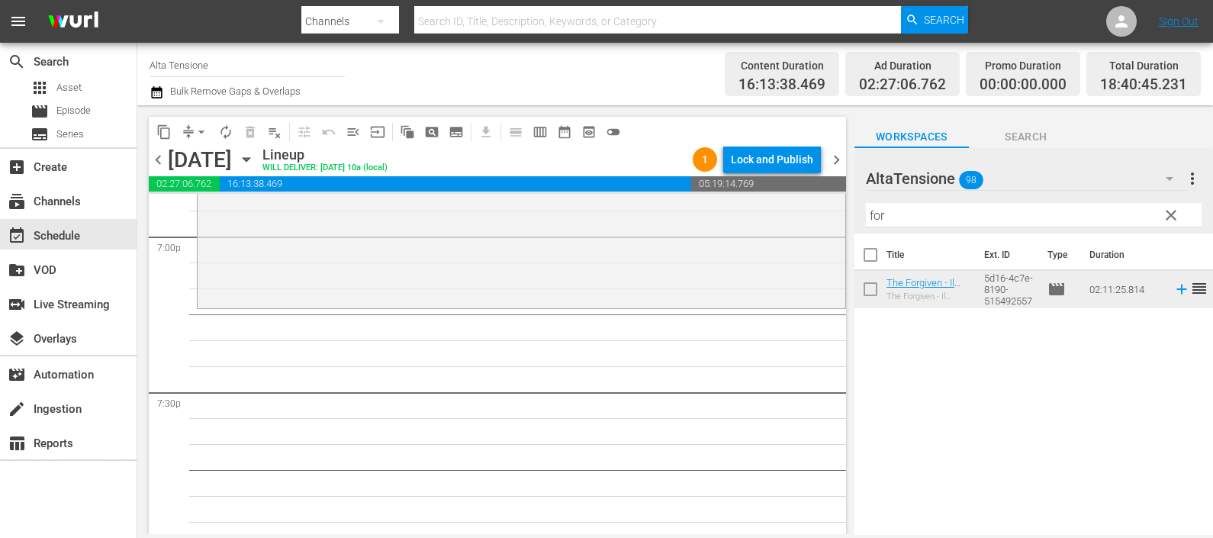
scroll to position [5880, 0]
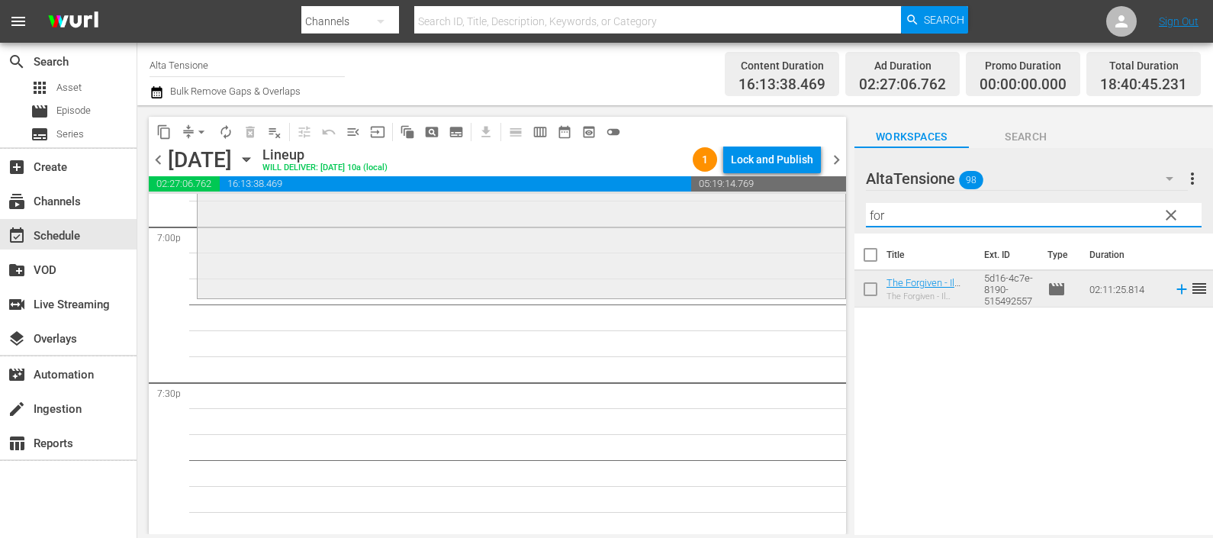
drag, startPoint x: 900, startPoint y: 216, endPoint x: 824, endPoint y: 223, distance: 76.7
click at [824, 223] on div "content_copy compress arrow_drop_down autorenew_outlined delete_forever_outline…" at bounding box center [675, 319] width 1076 height 429
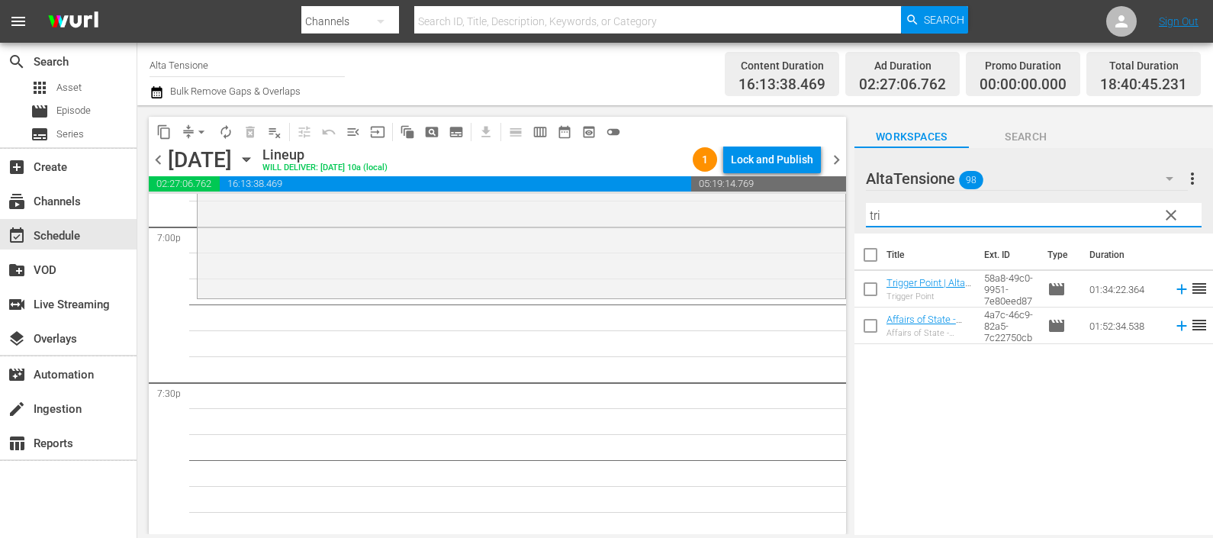
click at [1173, 283] on icon at bounding box center [1181, 289] width 17 height 17
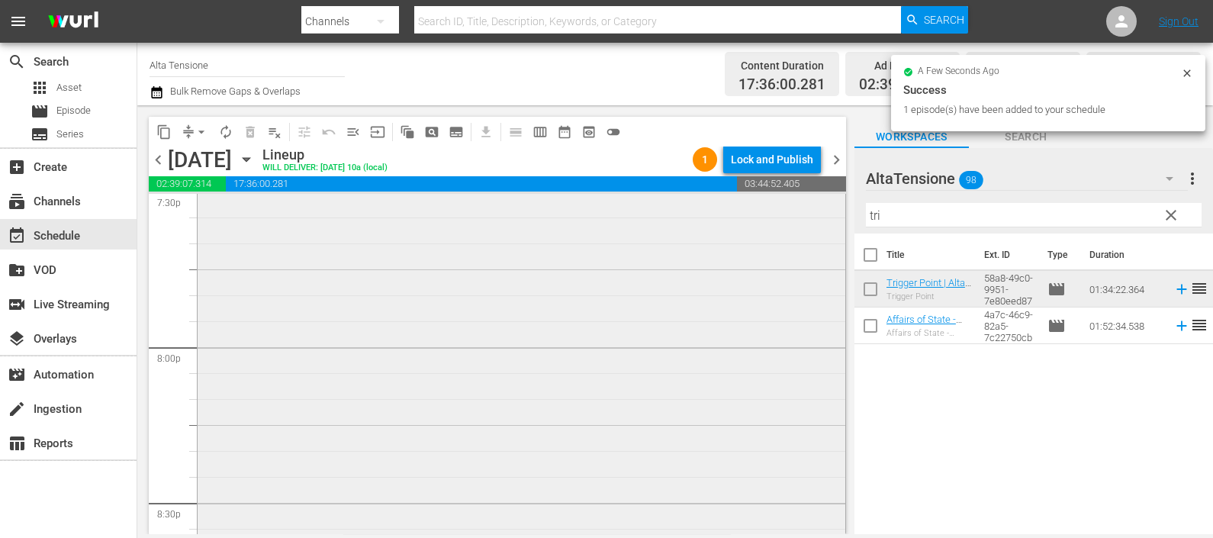
scroll to position [6071, 0]
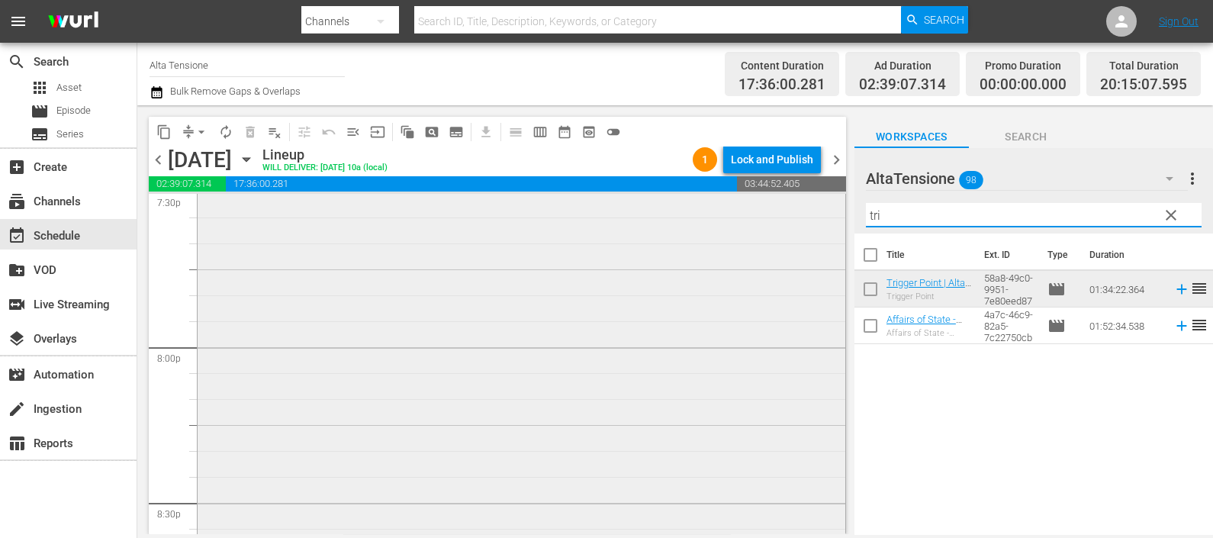
drag, startPoint x: 900, startPoint y: 213, endPoint x: 818, endPoint y: 217, distance: 81.7
click at [818, 219] on div "content_copy compress arrow_drop_down autorenew_outlined delete_forever_outline…" at bounding box center [675, 319] width 1076 height 429
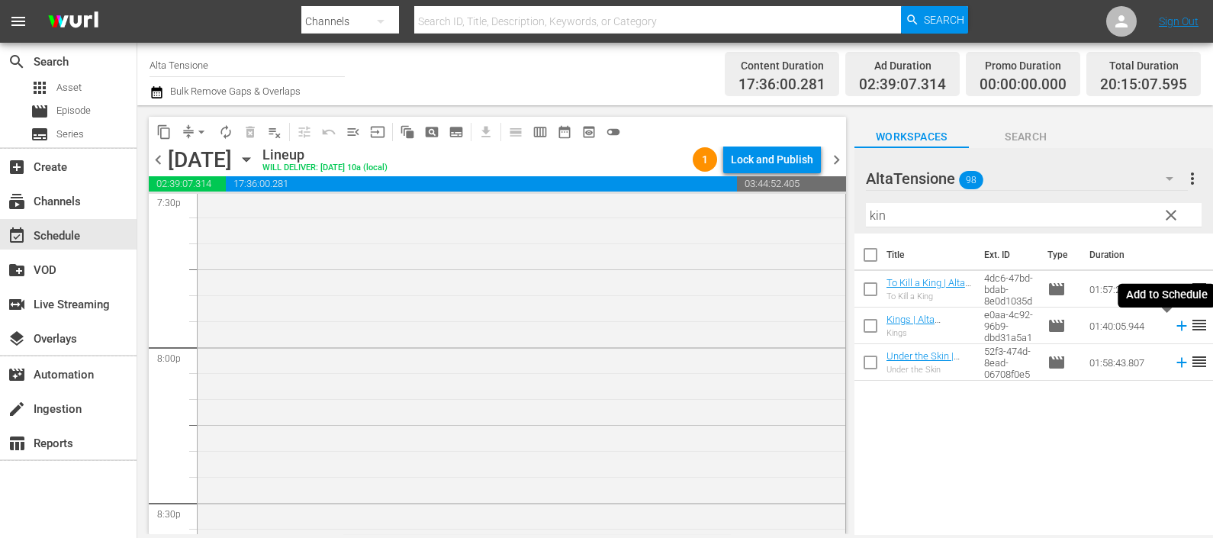
click at [1173, 324] on icon at bounding box center [1181, 325] width 17 height 17
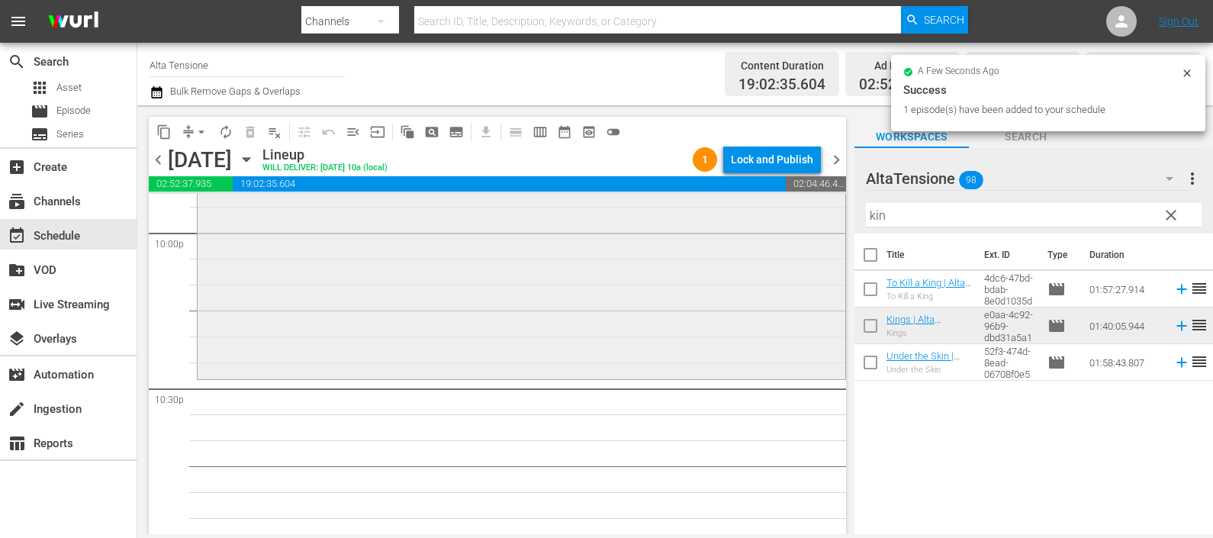
scroll to position [6808, 0]
click at [822, 230] on div "content_copy compress arrow_drop_down autorenew_outlined delete_forever_outline…" at bounding box center [675, 319] width 1076 height 429
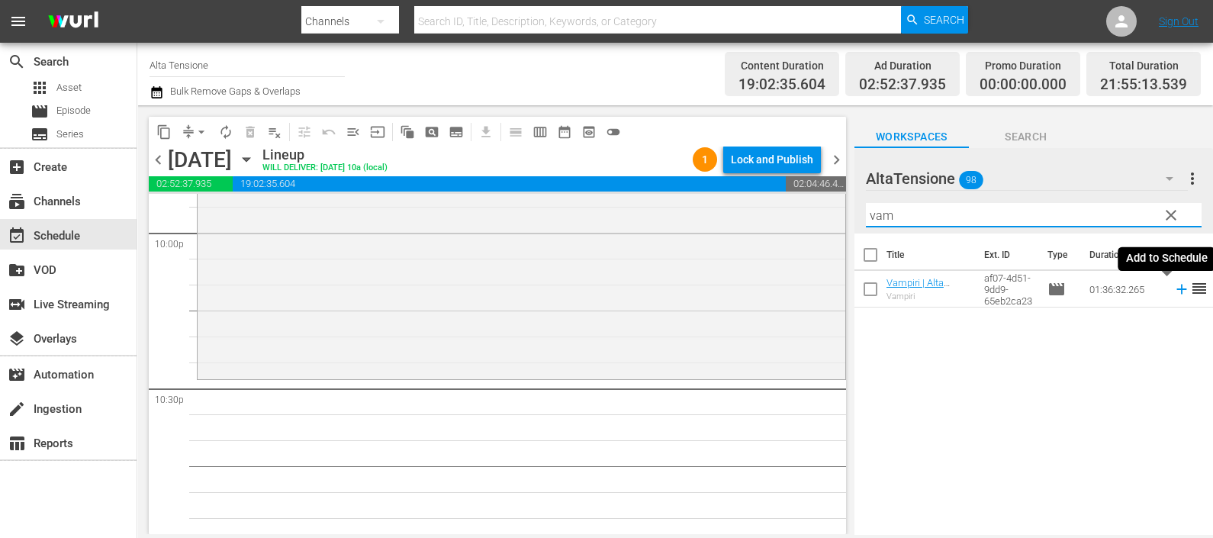
type input "vam"
click at [1173, 288] on icon at bounding box center [1181, 289] width 17 height 17
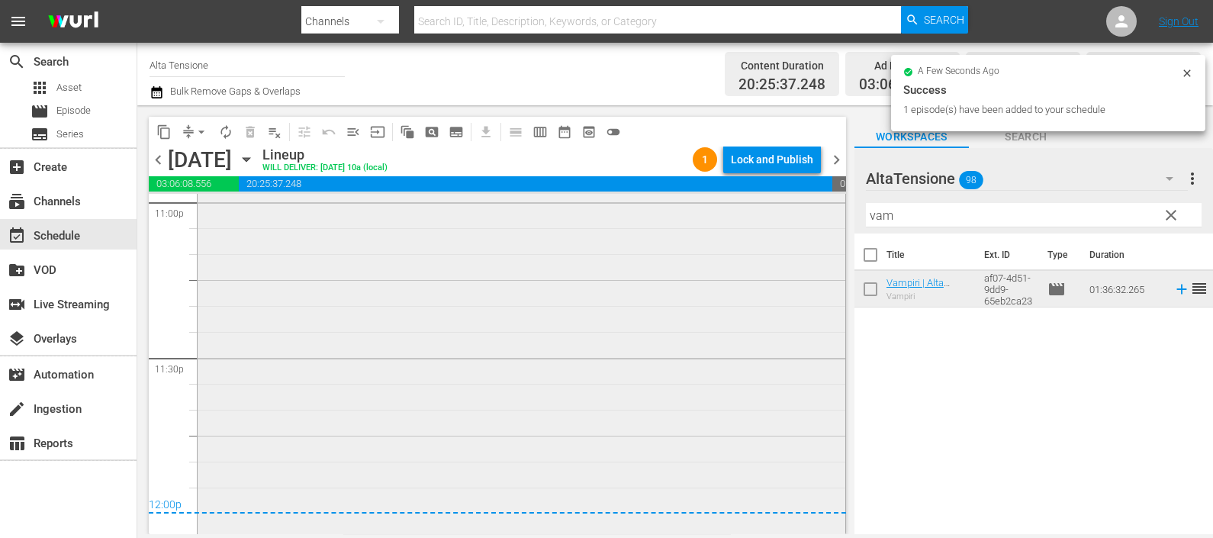
scroll to position [7154, 0]
click at [166, 92] on button "button" at bounding box center [159, 92] width 18 height 18
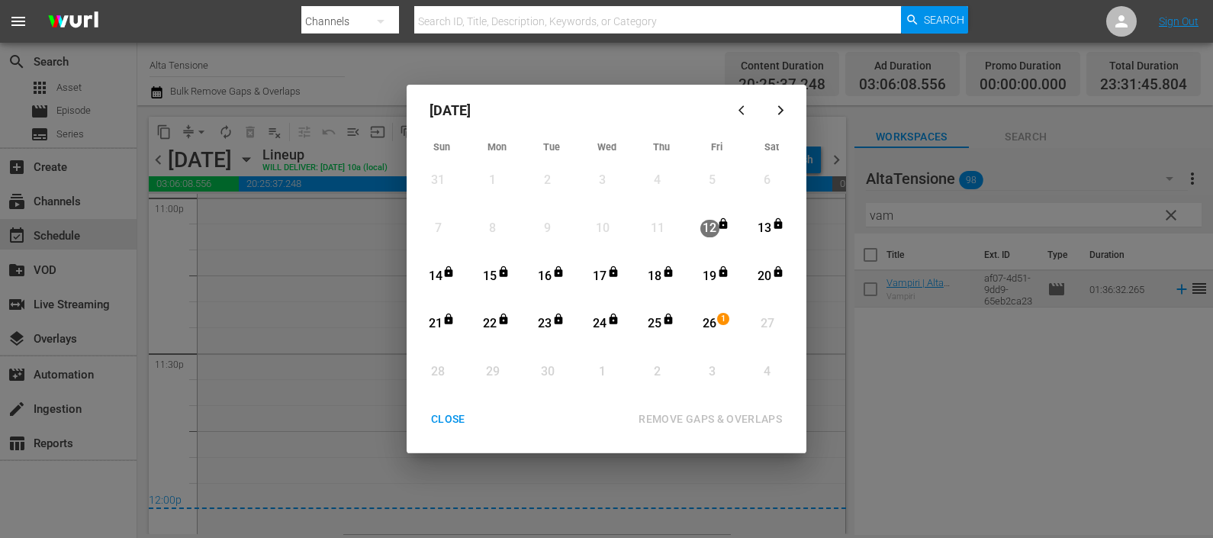
click at [712, 317] on div "26" at bounding box center [709, 324] width 19 height 18
click at [738, 415] on div "REMOVE GAPS & OVERLAPS" at bounding box center [710, 419] width 168 height 19
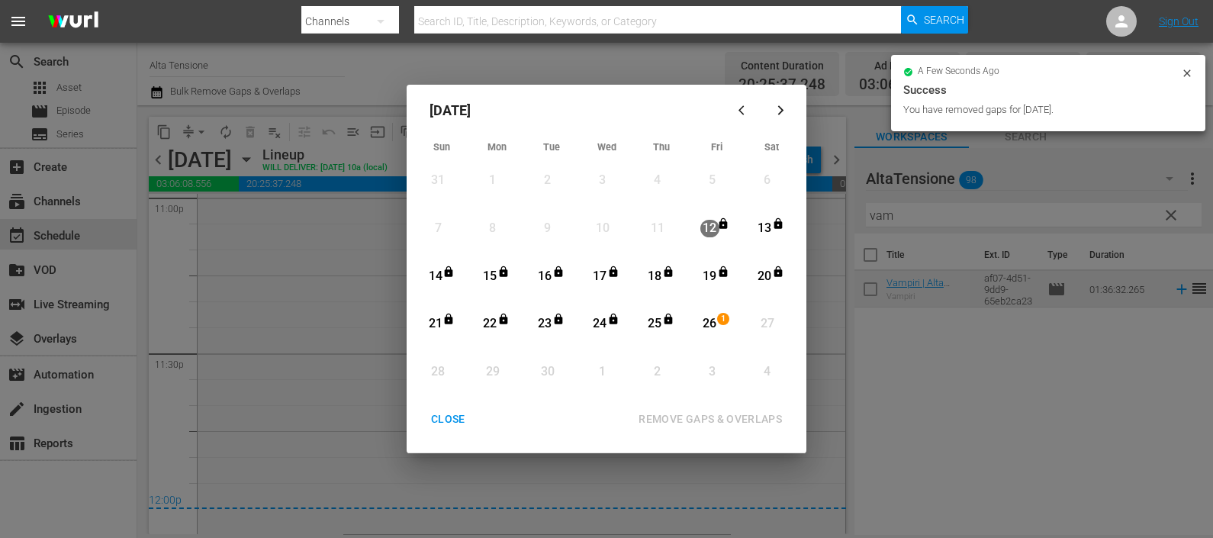
click at [453, 419] on div "CLOSE" at bounding box center [448, 419] width 59 height 19
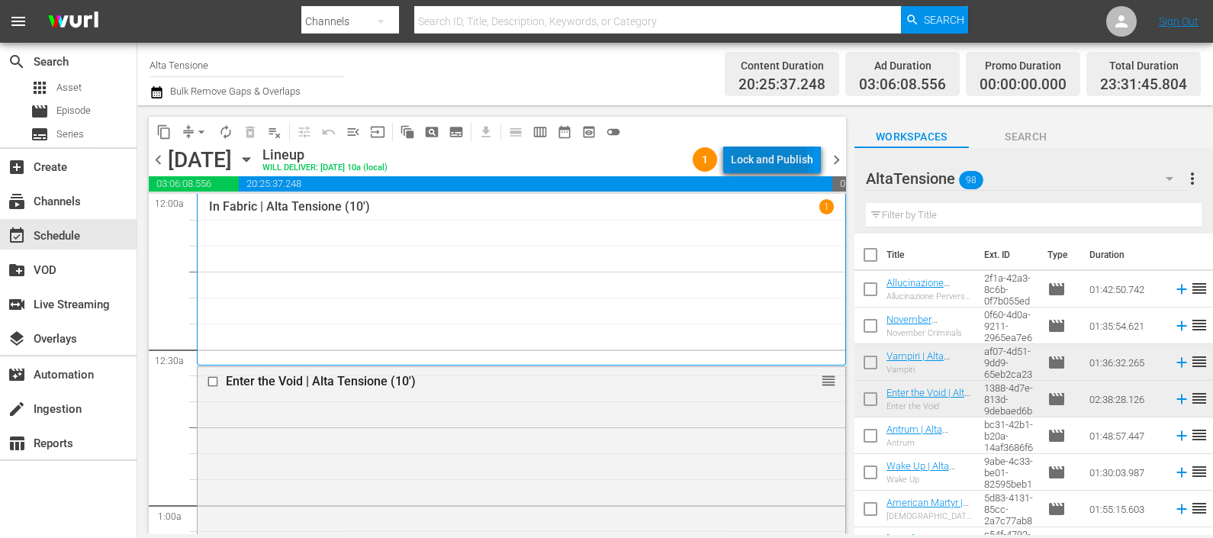
click at [755, 166] on div "Lock and Publish" at bounding box center [772, 159] width 82 height 27
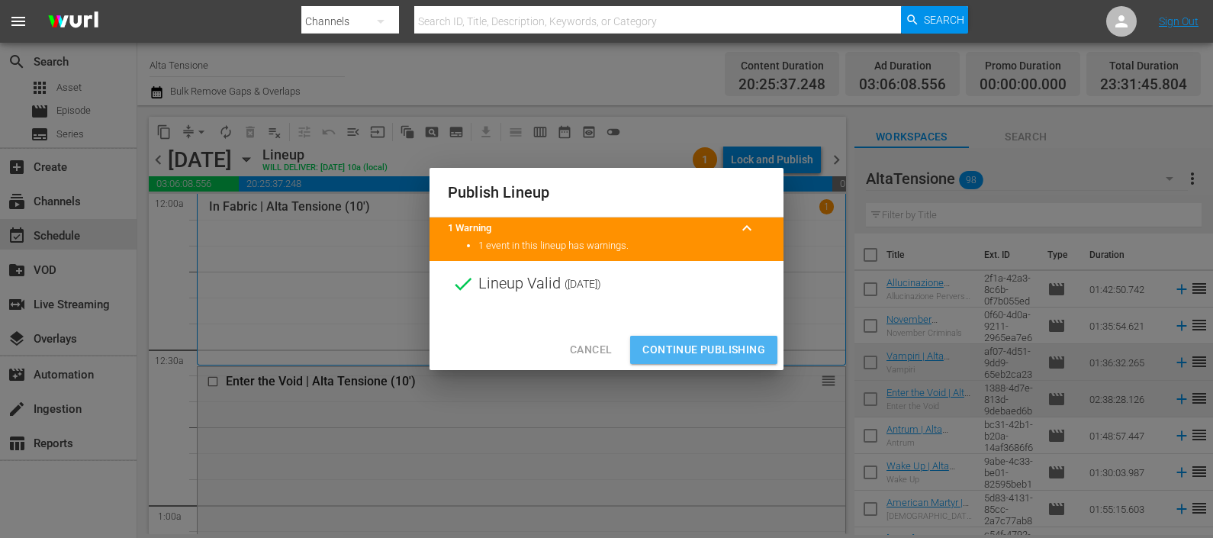
click at [725, 343] on span "Continue Publishing" at bounding box center [703, 349] width 123 height 19
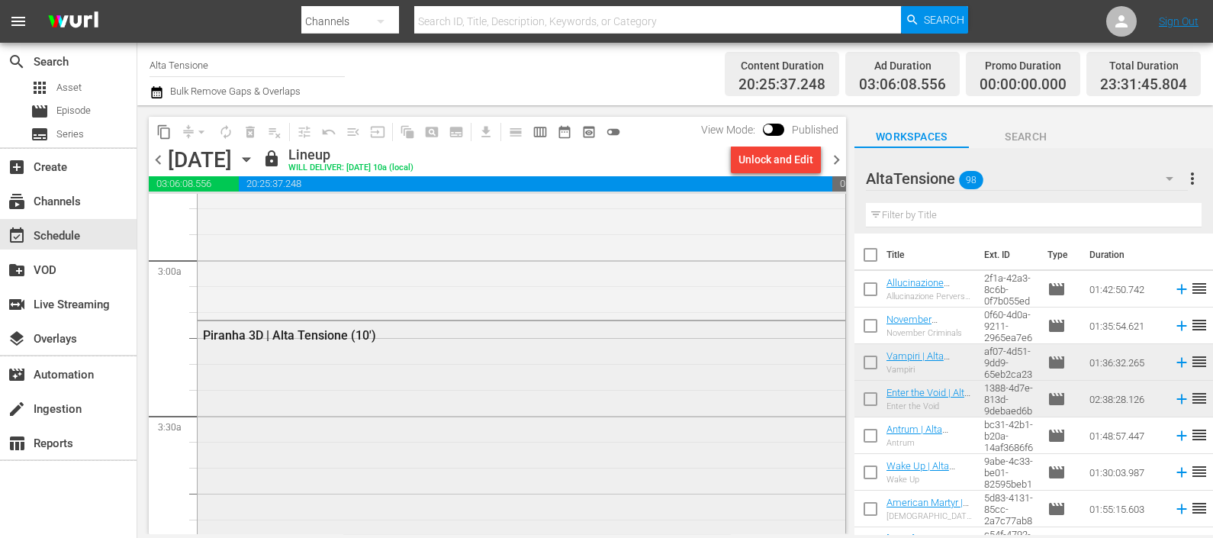
scroll to position [953, 0]
